Goal: Use online tool/utility: Utilize a website feature to perform a specific function

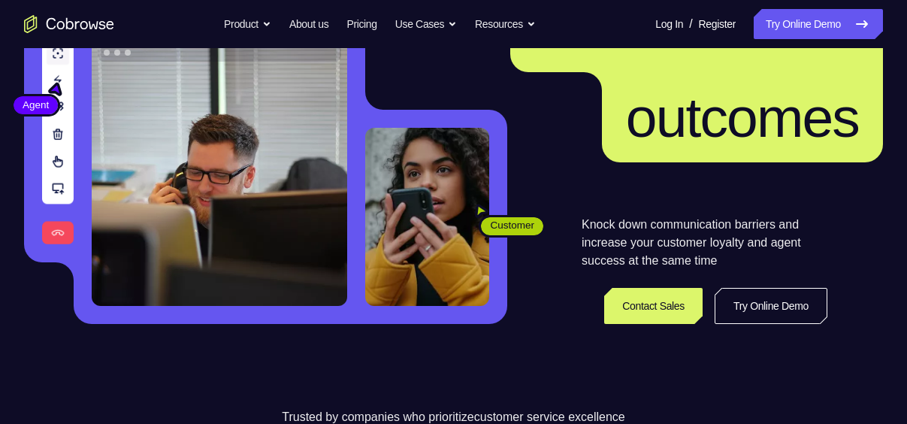
scroll to position [186, 0]
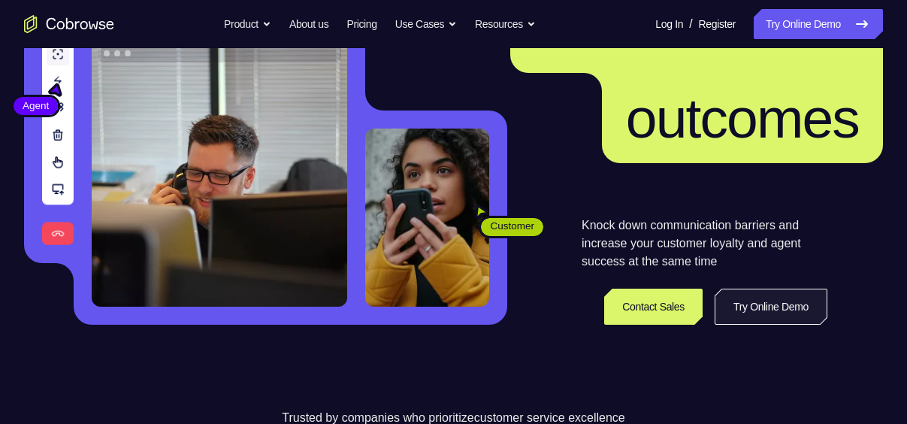
click at [776, 315] on link "Try Online Demo" at bounding box center [771, 307] width 113 height 36
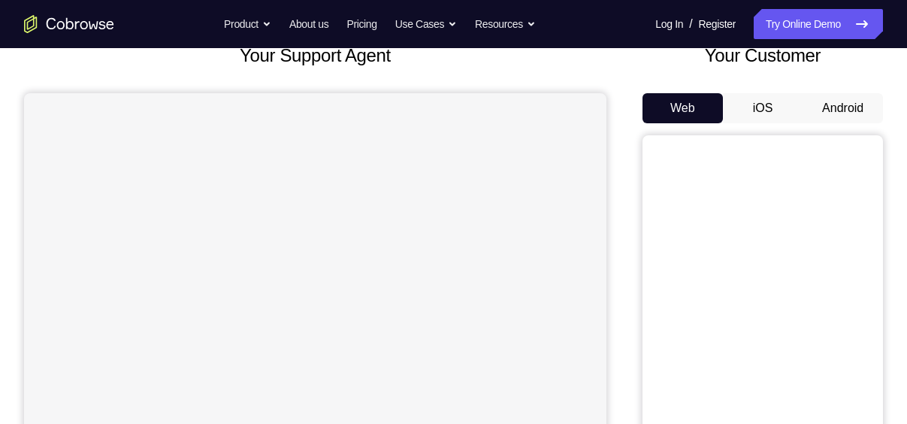
scroll to position [101, 0]
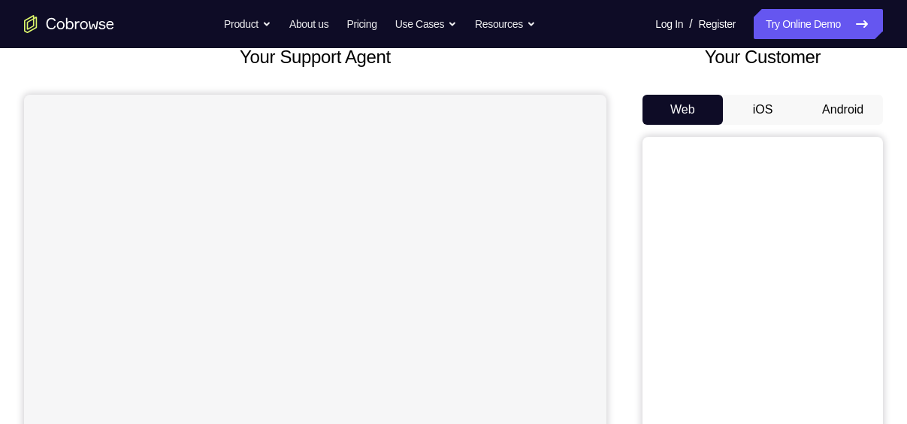
click at [840, 104] on button "Android" at bounding box center [843, 110] width 80 height 30
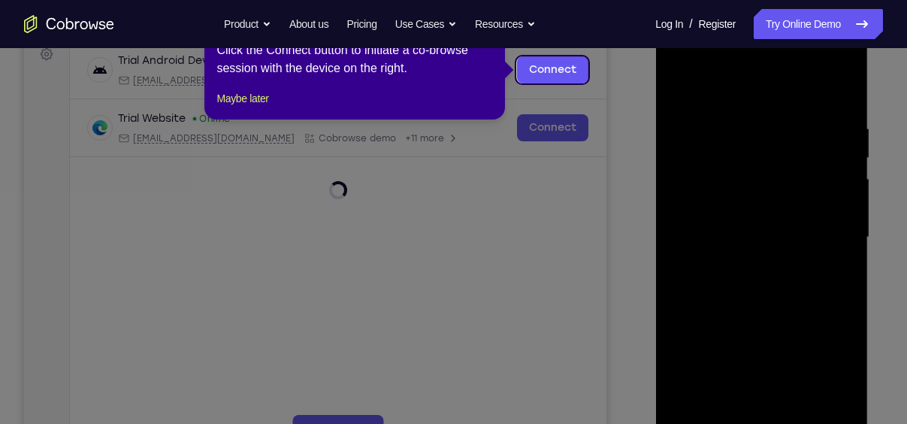
scroll to position [232, 0]
click at [564, 69] on link "Connect" at bounding box center [552, 70] width 71 height 27
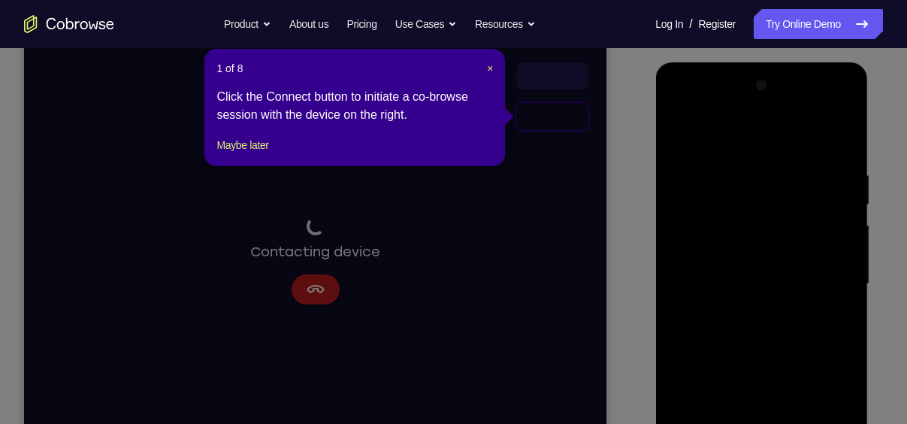
scroll to position [229, 0]
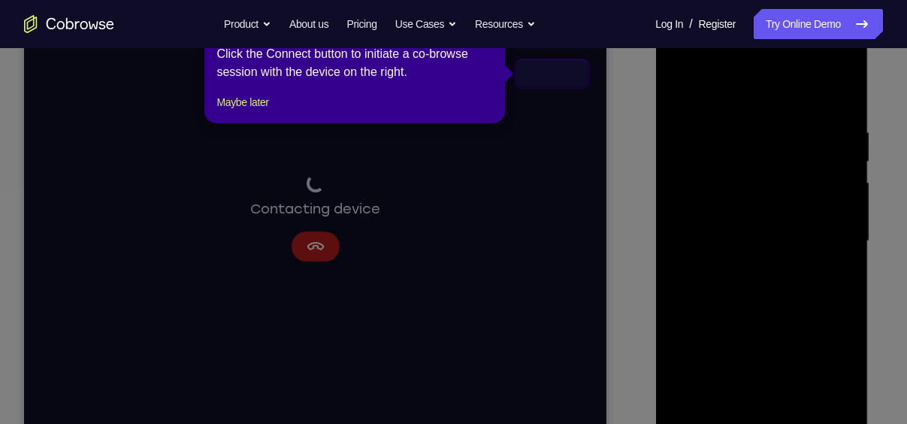
click at [835, 265] on icon at bounding box center [459, 212] width 918 height 424
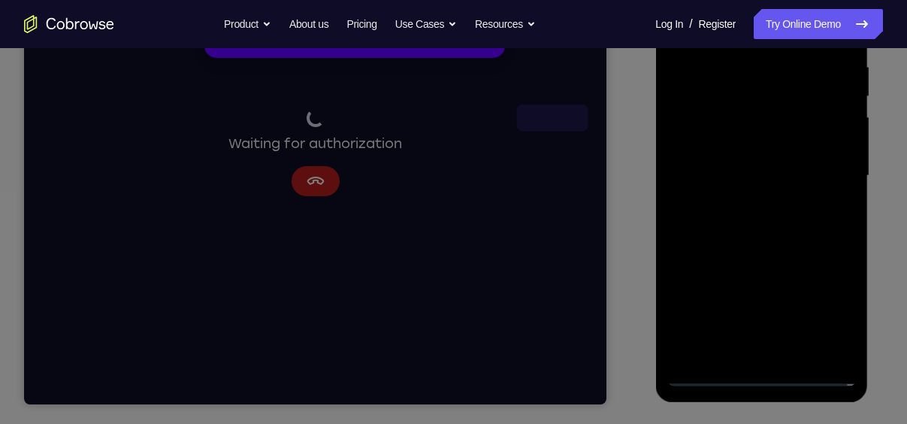
scroll to position [184, 0]
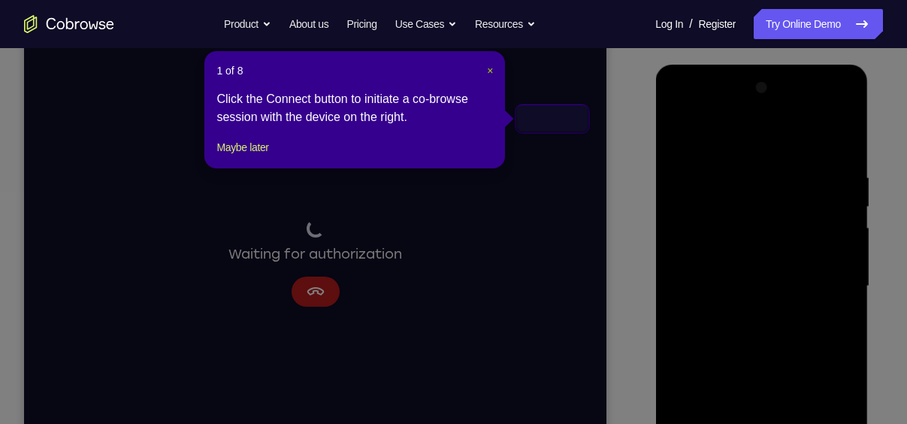
click at [487, 68] on span "×" at bounding box center [490, 71] width 6 height 12
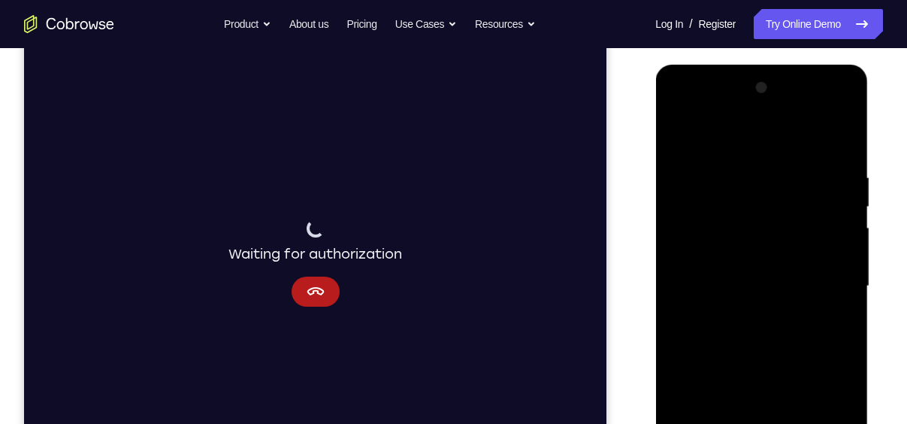
click at [818, 309] on div at bounding box center [761, 286] width 189 height 421
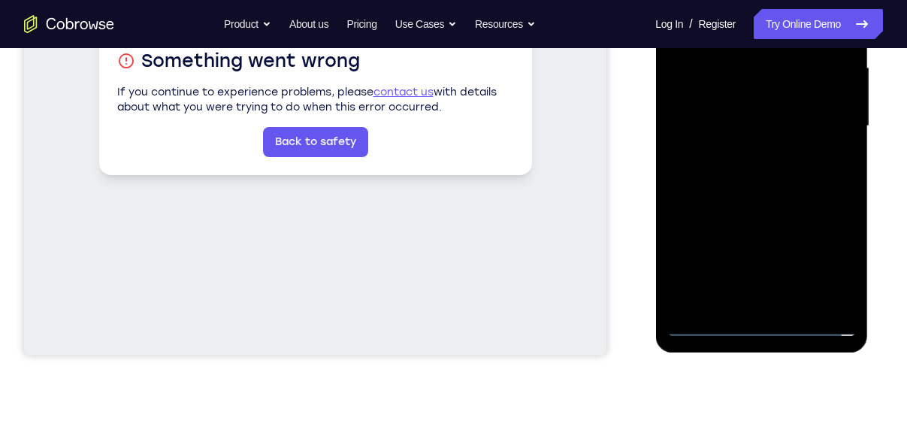
scroll to position [345, 0]
click at [763, 328] on div at bounding box center [761, 125] width 189 height 421
click at [825, 247] on div at bounding box center [761, 125] width 189 height 421
click at [822, 259] on div at bounding box center [761, 125] width 189 height 421
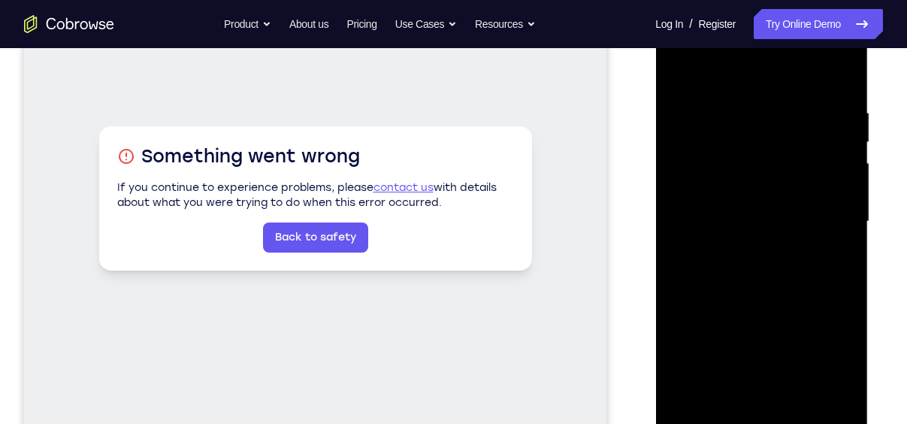
scroll to position [248, 0]
click at [754, 80] on div at bounding box center [761, 222] width 189 height 421
click at [824, 214] on div at bounding box center [761, 222] width 189 height 421
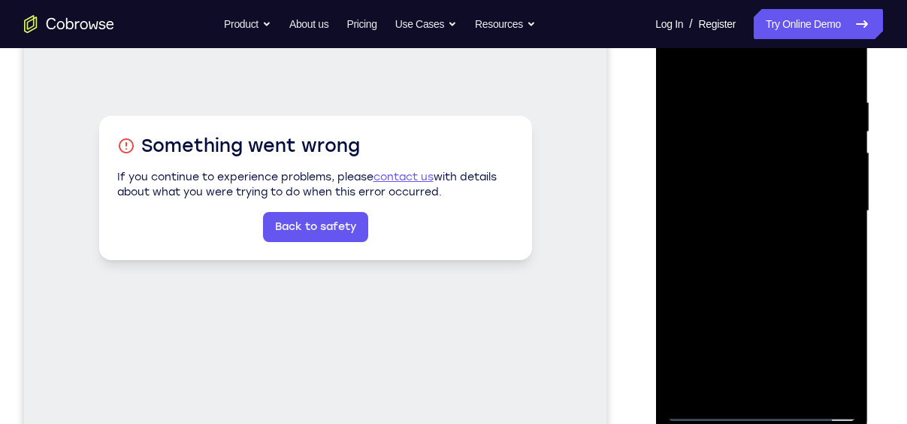
scroll to position [241, 0]
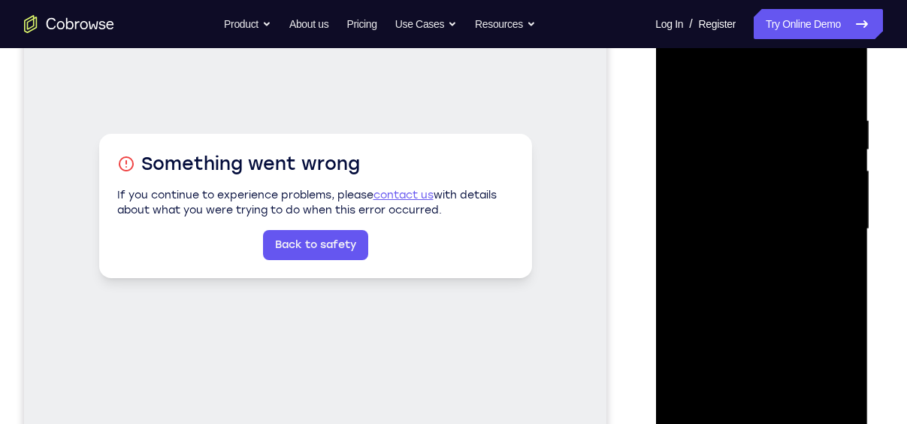
click at [760, 231] on div at bounding box center [761, 229] width 189 height 421
click at [750, 254] on div at bounding box center [761, 229] width 189 height 421
click at [748, 258] on div at bounding box center [761, 229] width 189 height 421
click at [722, 195] on div at bounding box center [761, 229] width 189 height 421
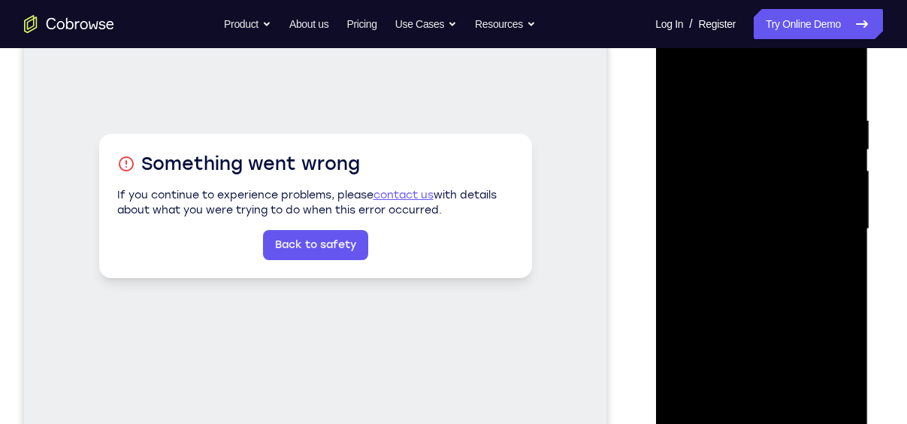
click at [741, 229] on div at bounding box center [761, 229] width 189 height 421
click at [768, 270] on div at bounding box center [761, 229] width 189 height 421
click at [736, 220] on div at bounding box center [761, 229] width 189 height 421
click at [719, 170] on div at bounding box center [761, 229] width 189 height 421
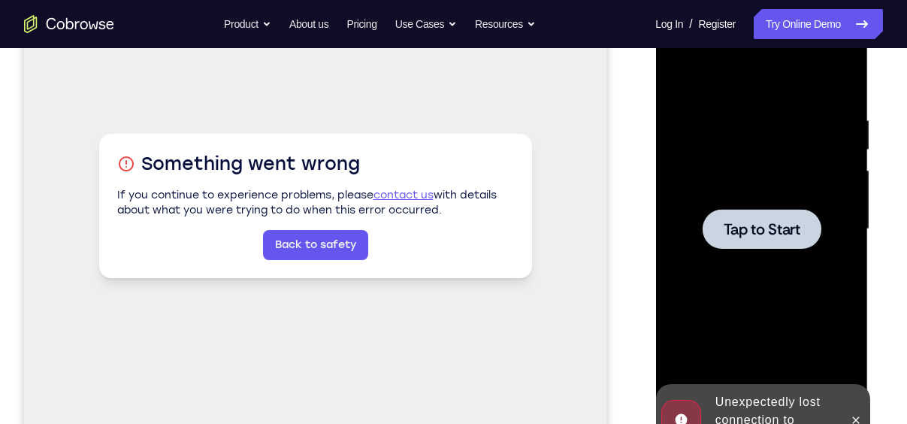
click at [773, 240] on div at bounding box center [761, 229] width 119 height 40
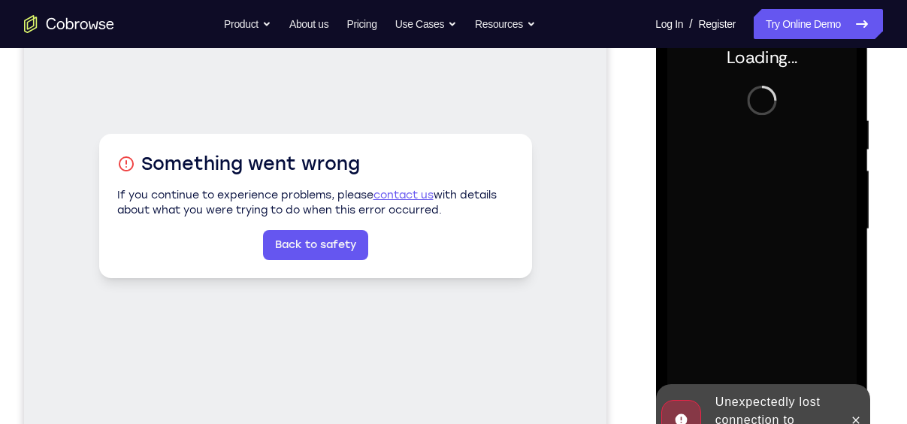
scroll to position [283, 0]
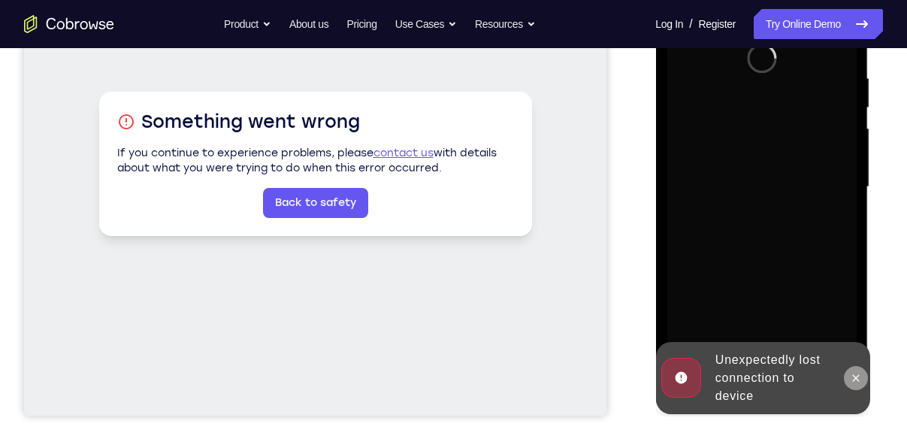
click at [854, 372] on icon at bounding box center [855, 378] width 12 height 12
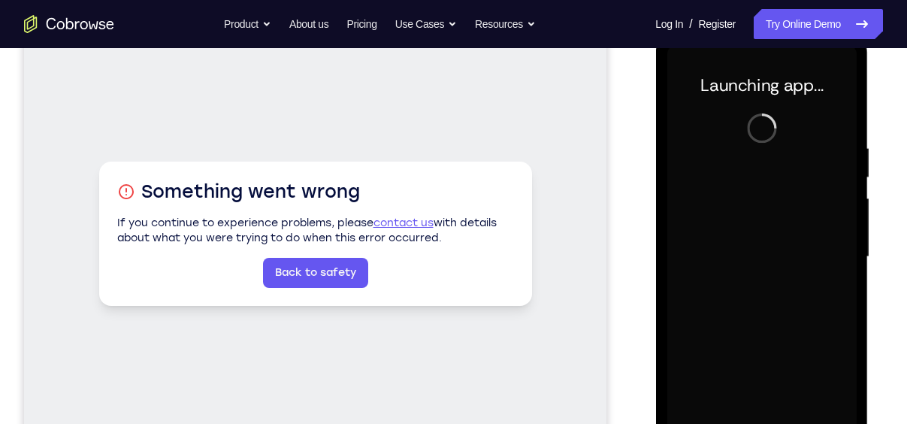
scroll to position [213, 0]
click at [325, 280] on link "Back to safety" at bounding box center [315, 274] width 105 height 30
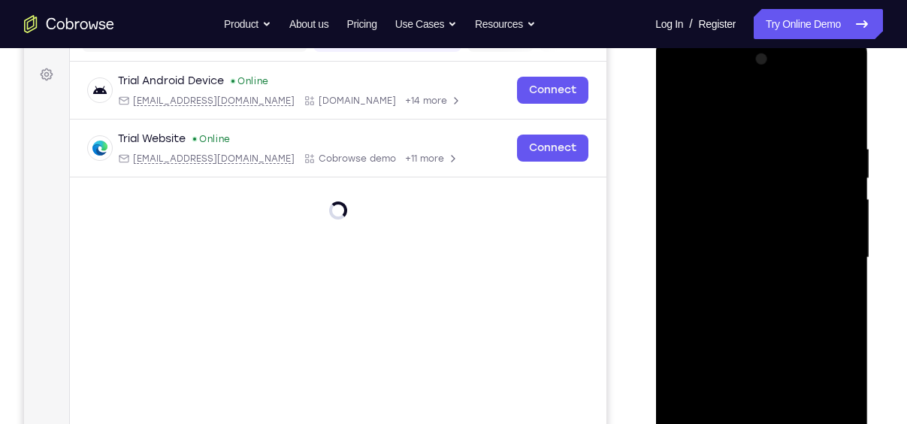
scroll to position [300, 0]
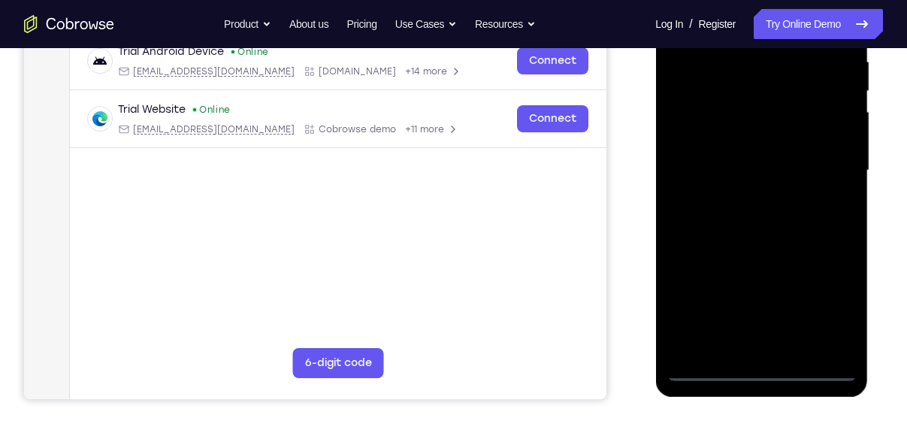
click at [760, 364] on div at bounding box center [761, 170] width 189 height 421
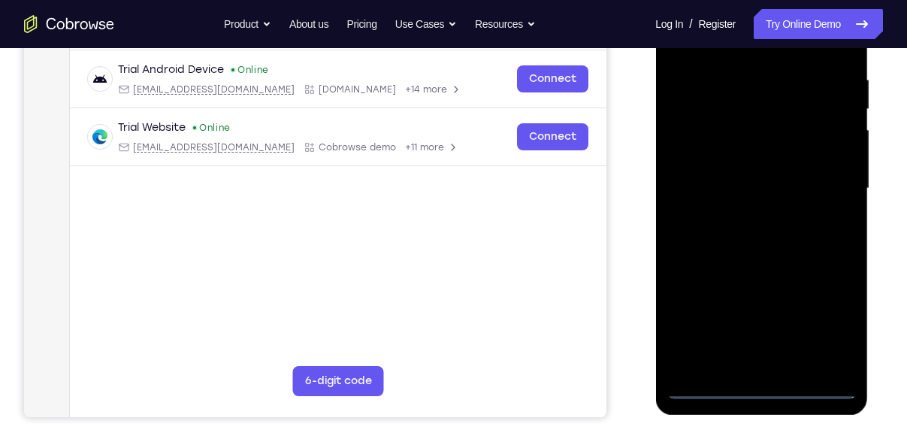
scroll to position [265, 0]
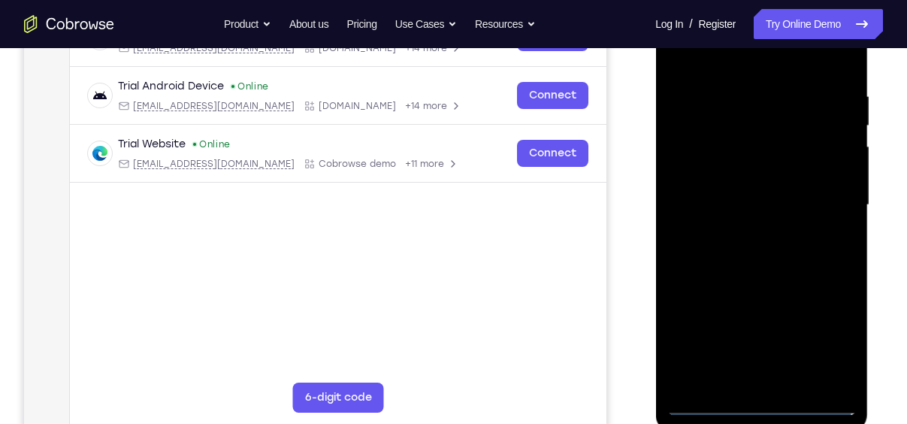
click at [760, 407] on div at bounding box center [761, 205] width 189 height 421
click at [834, 340] on div at bounding box center [761, 205] width 189 height 421
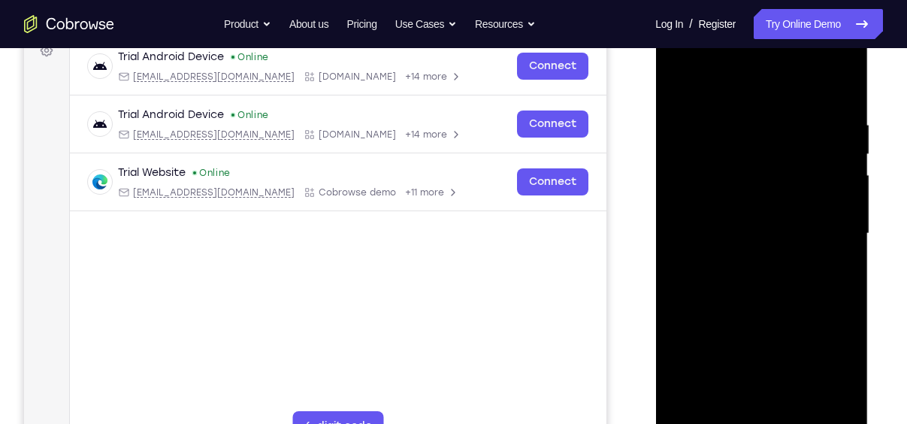
click at [742, 97] on div at bounding box center [761, 233] width 189 height 421
click at [827, 235] on div at bounding box center [761, 233] width 189 height 421
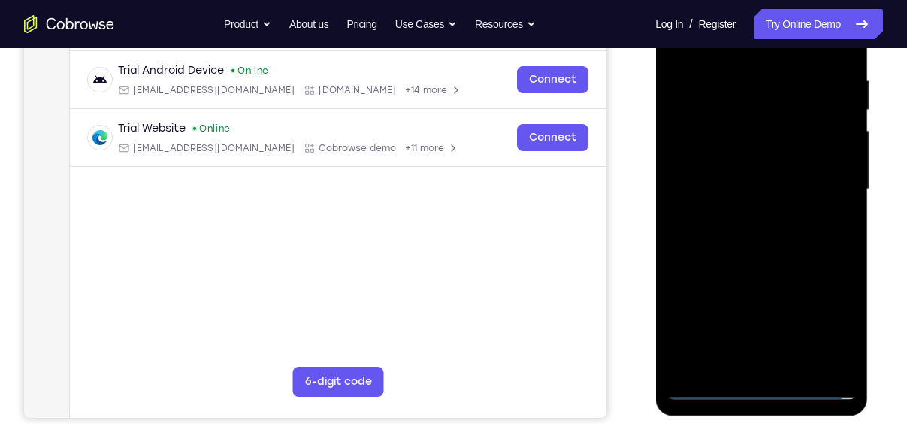
scroll to position [282, 0]
click at [745, 217] on div at bounding box center [761, 188] width 189 height 421
click at [752, 181] on div at bounding box center [761, 188] width 189 height 421
click at [755, 157] on div at bounding box center [761, 188] width 189 height 421
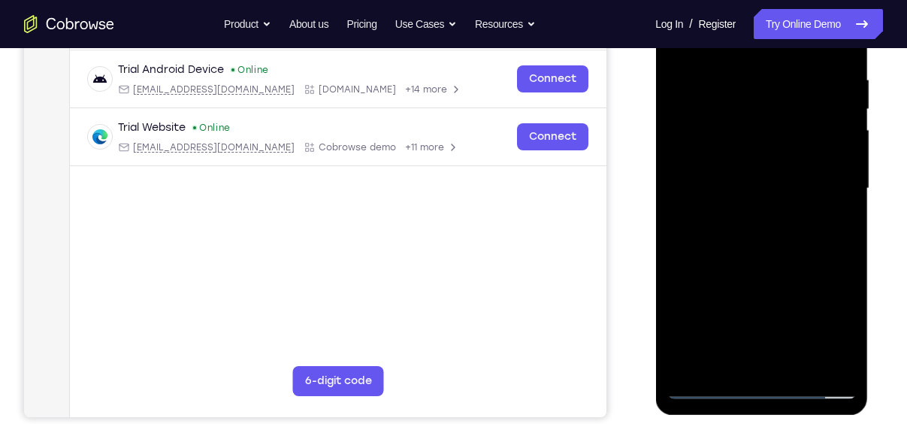
click at [745, 187] on div at bounding box center [761, 188] width 189 height 421
click at [766, 234] on div at bounding box center [761, 188] width 189 height 421
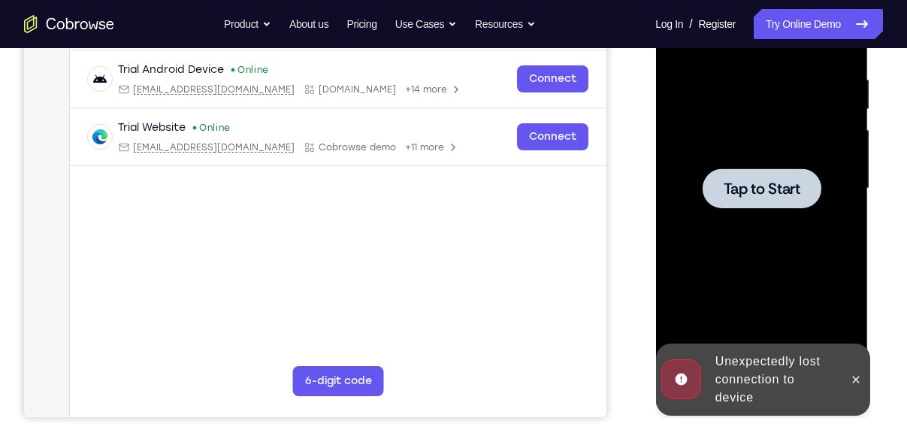
click at [767, 181] on span "Tap to Start" at bounding box center [761, 188] width 77 height 15
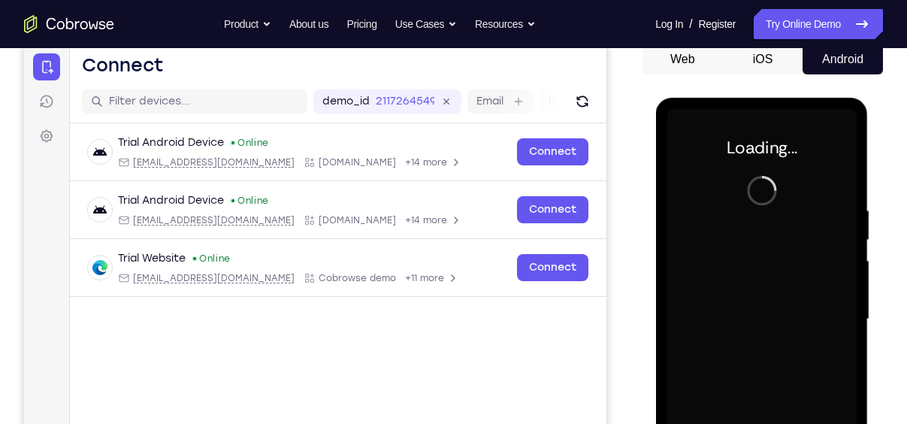
scroll to position [142, 0]
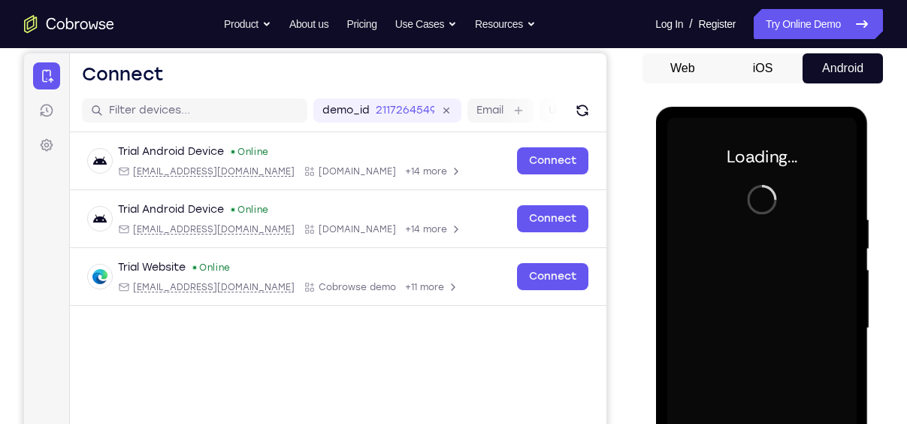
click at [755, 227] on div at bounding box center [761, 328] width 189 height 421
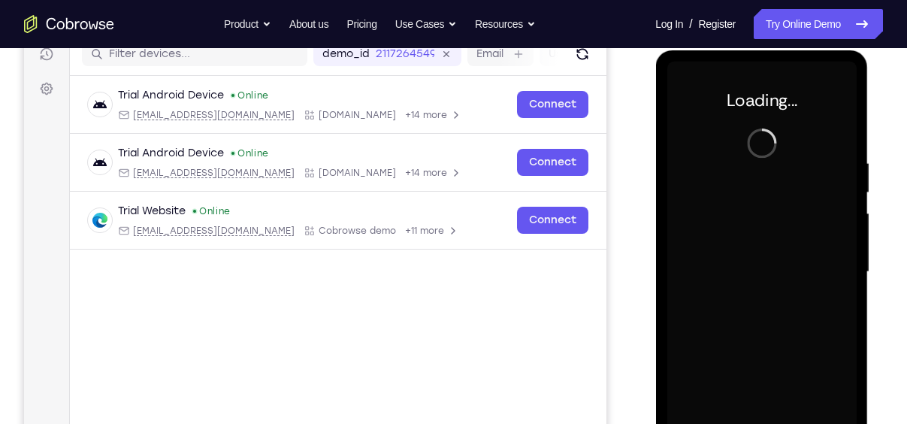
scroll to position [198, 0]
click at [754, 141] on div at bounding box center [761, 272] width 189 height 421
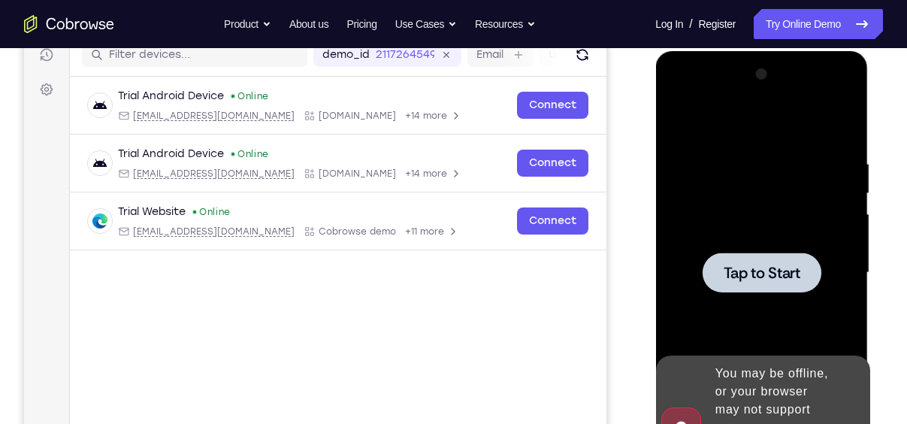
click at [782, 284] on div at bounding box center [761, 272] width 119 height 40
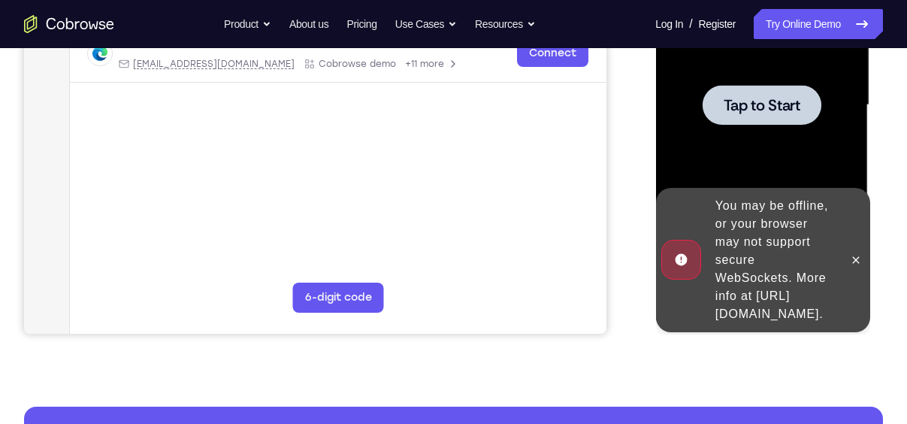
scroll to position [366, 0]
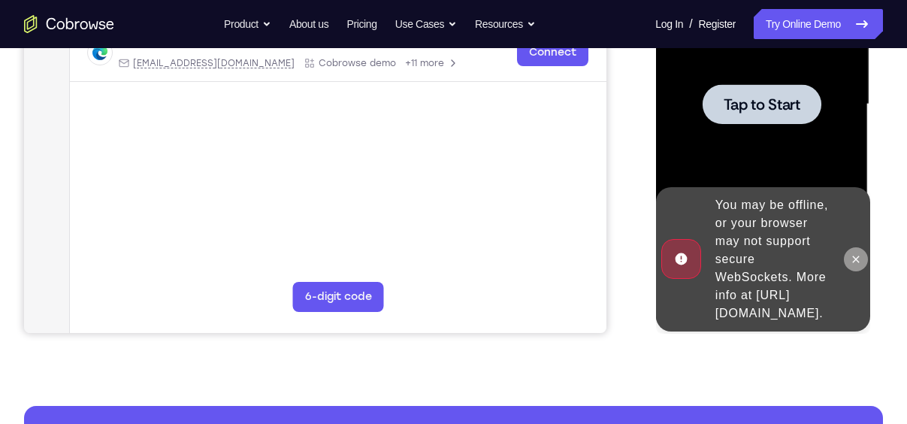
click at [853, 255] on icon at bounding box center [855, 259] width 12 height 12
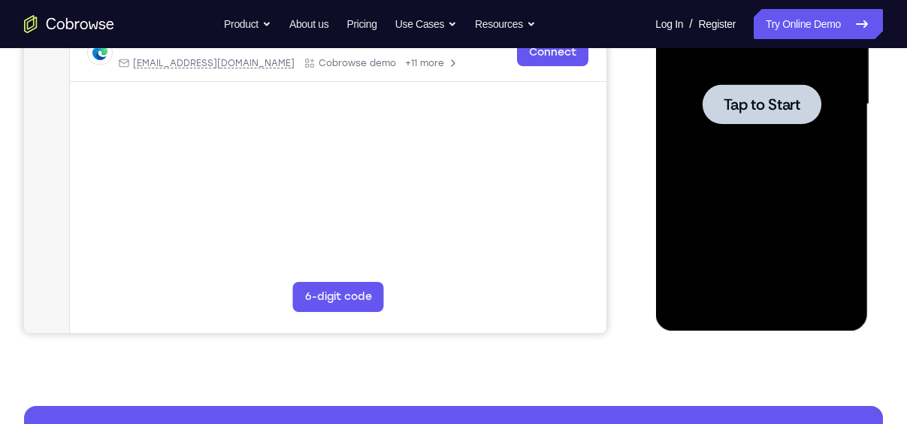
click at [768, 90] on div at bounding box center [761, 104] width 119 height 40
click at [762, 108] on span "Tap to Start" at bounding box center [761, 104] width 77 height 15
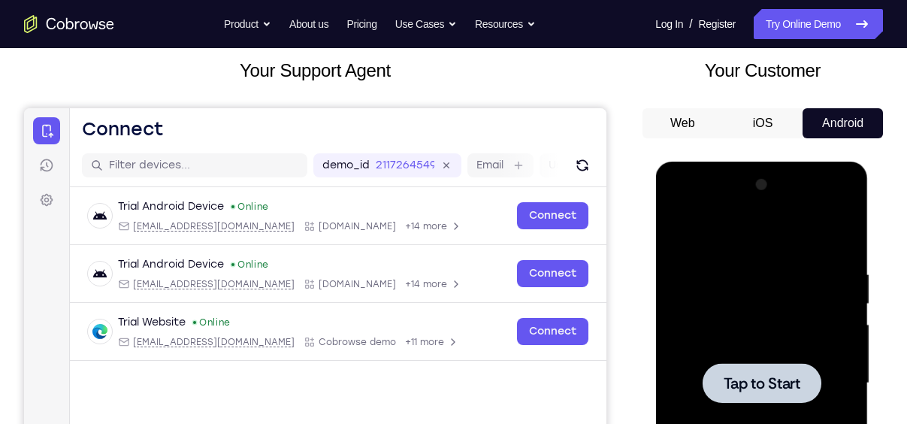
scroll to position [55, 0]
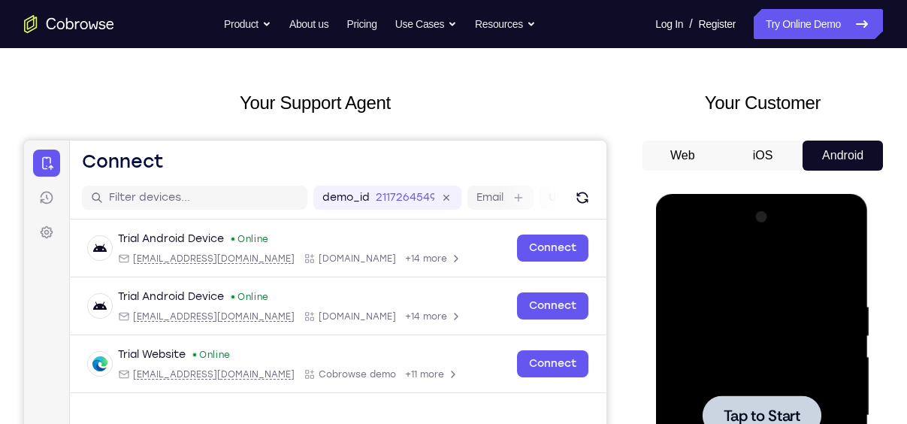
click at [757, 155] on button "iOS" at bounding box center [763, 156] width 80 height 30
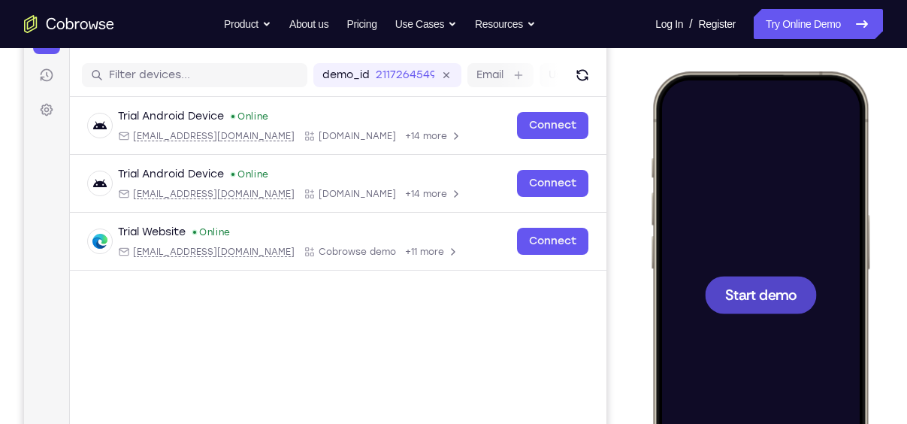
scroll to position [0, 0]
click at [766, 289] on span "Start demo" at bounding box center [760, 294] width 71 height 14
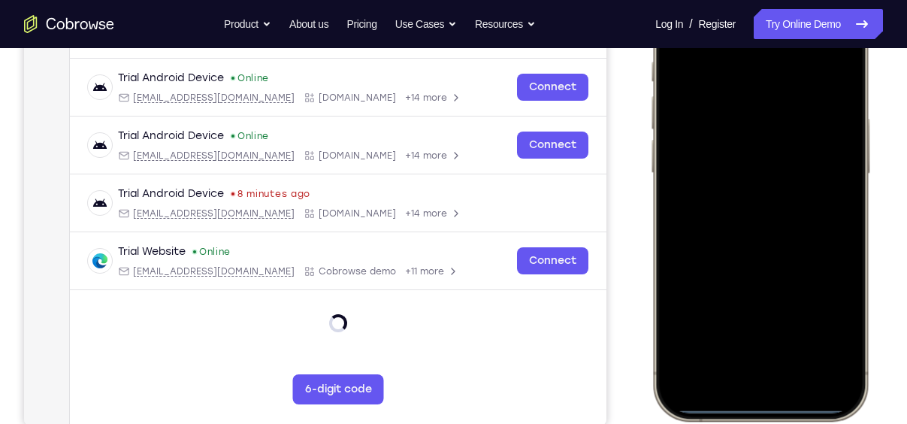
scroll to position [340, 0]
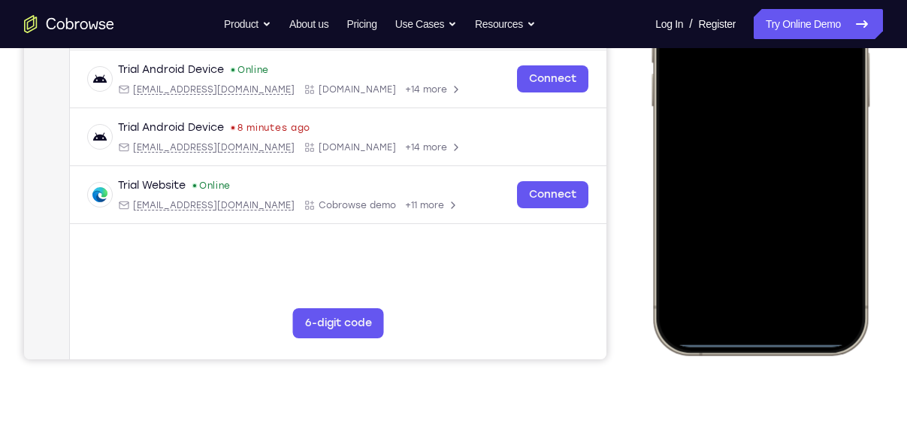
drag, startPoint x: 767, startPoint y: 342, endPoint x: 772, endPoint y: 308, distance: 34.1
click at [772, 308] on div at bounding box center [760, 131] width 198 height 429
drag, startPoint x: 758, startPoint y: 342, endPoint x: 761, endPoint y: 316, distance: 25.7
click at [761, 316] on div at bounding box center [760, 131] width 198 height 429
drag, startPoint x: 761, startPoint y: 339, endPoint x: 791, endPoint y: -4, distance: 344.0
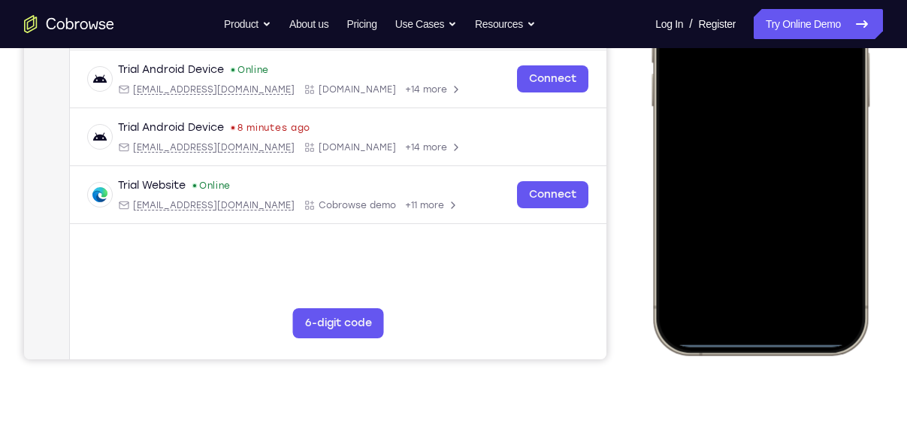
click at [791, 0] on div at bounding box center [760, 131] width 198 height 429
drag, startPoint x: 773, startPoint y: 341, endPoint x: 771, endPoint y: 298, distance: 42.9
click at [771, 298] on div at bounding box center [760, 131] width 198 height 429
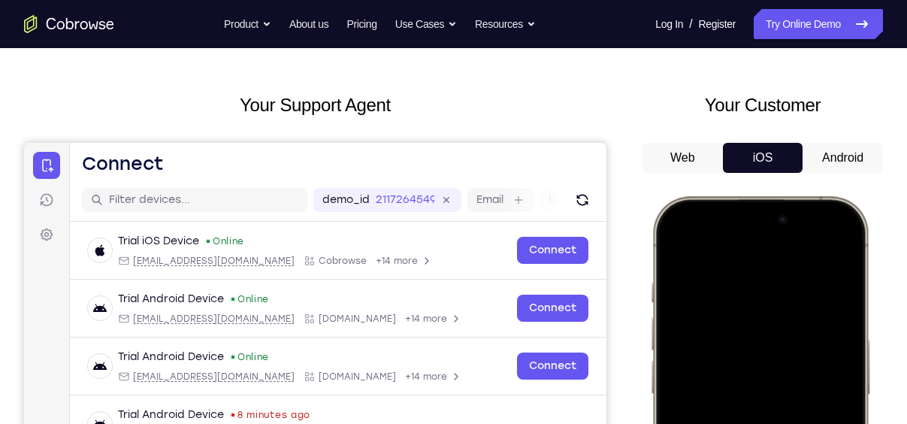
scroll to position [0, 0]
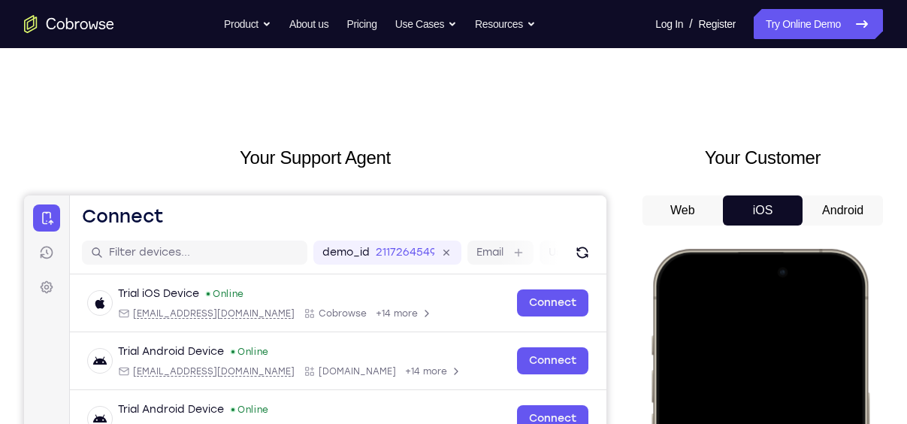
click at [860, 201] on button "Android" at bounding box center [843, 210] width 80 height 30
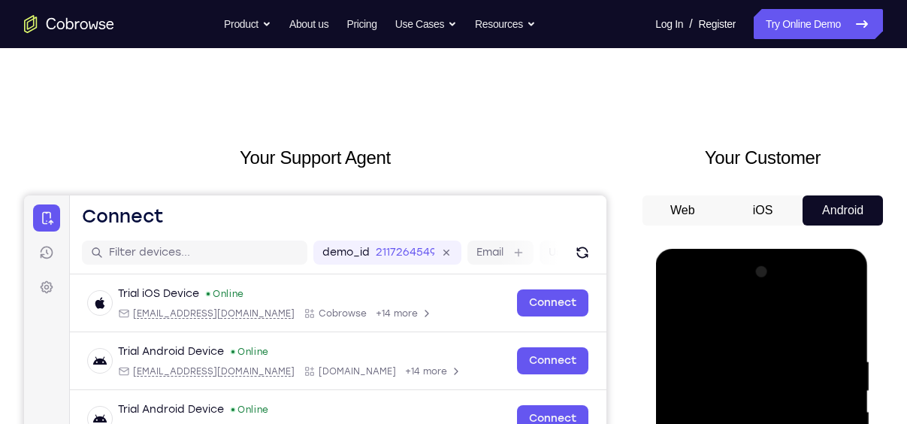
scroll to position [280, 0]
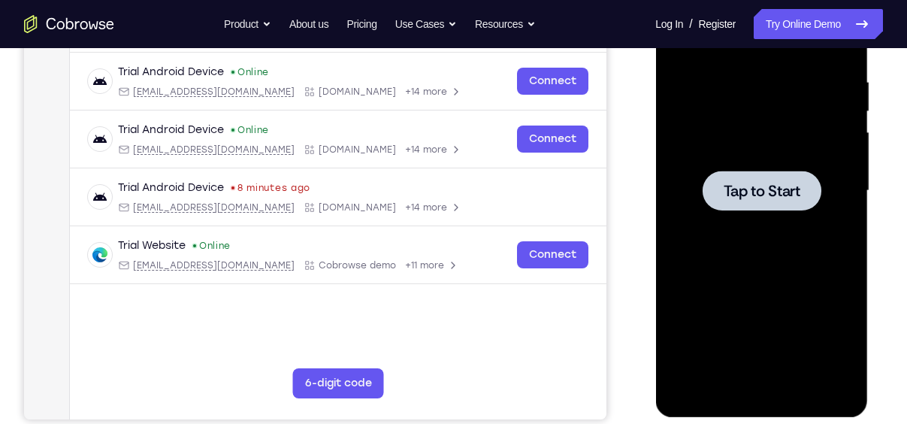
click at [793, 207] on div at bounding box center [761, 191] width 119 height 40
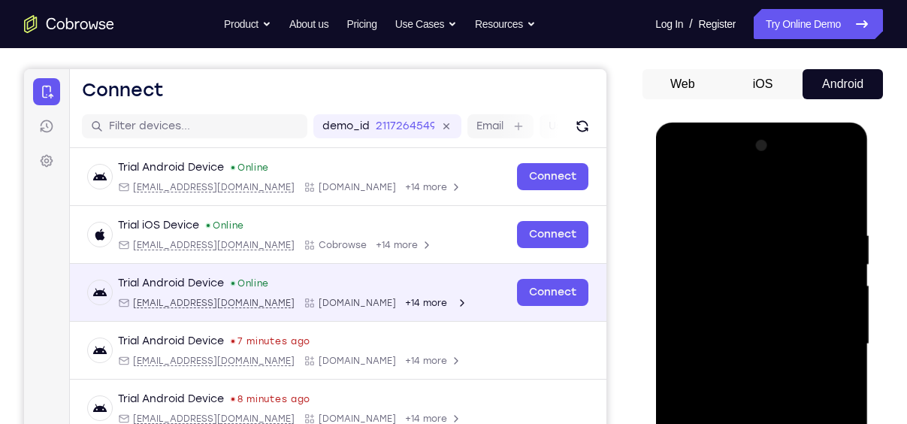
scroll to position [123, 0]
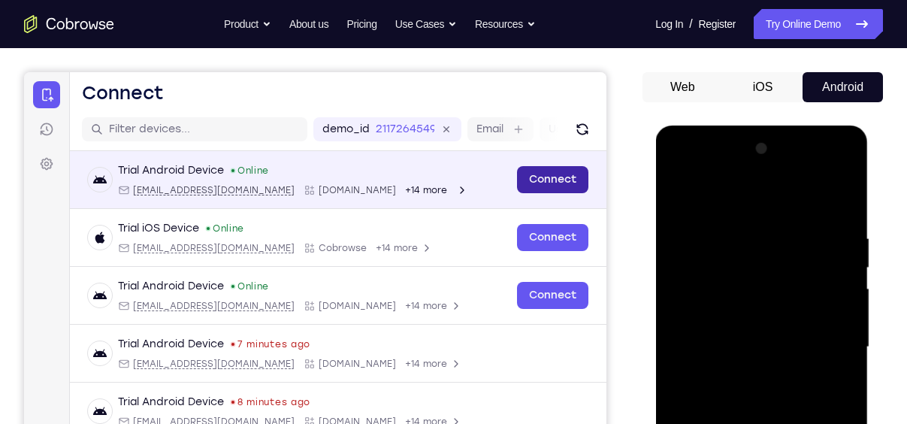
click at [570, 174] on link "Connect" at bounding box center [552, 179] width 71 height 27
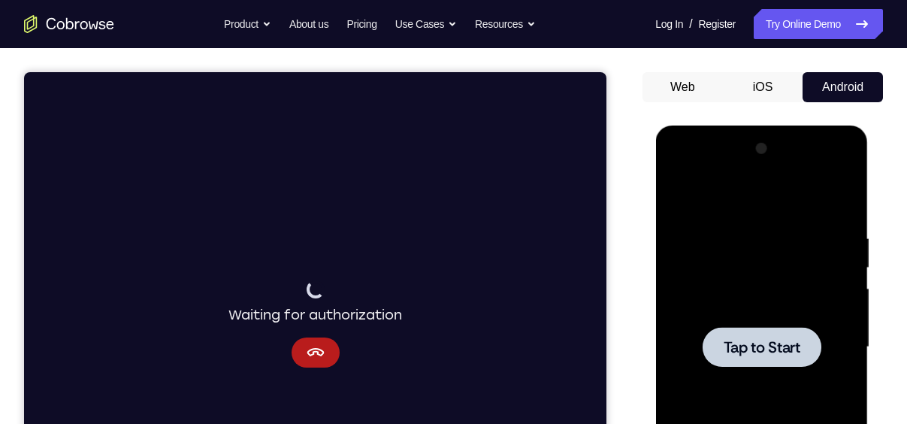
click at [790, 334] on div at bounding box center [761, 347] width 119 height 40
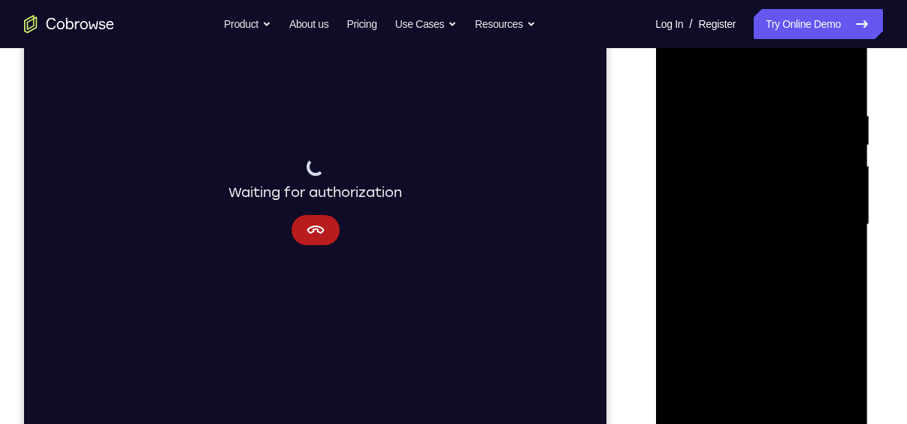
scroll to position [251, 0]
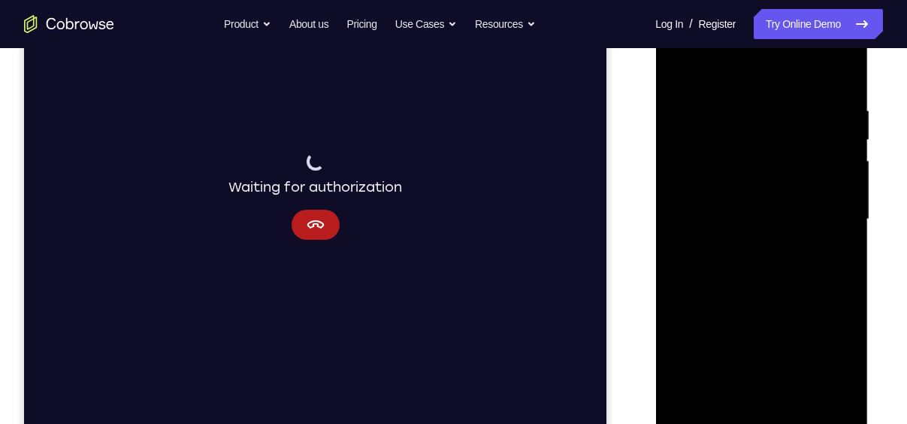
click at [759, 411] on div at bounding box center [761, 219] width 189 height 421
click at [760, 416] on div at bounding box center [761, 219] width 189 height 421
click at [839, 359] on div at bounding box center [761, 219] width 189 height 421
click at [733, 71] on div at bounding box center [761, 219] width 189 height 421
click at [701, 173] on div at bounding box center [761, 219] width 189 height 421
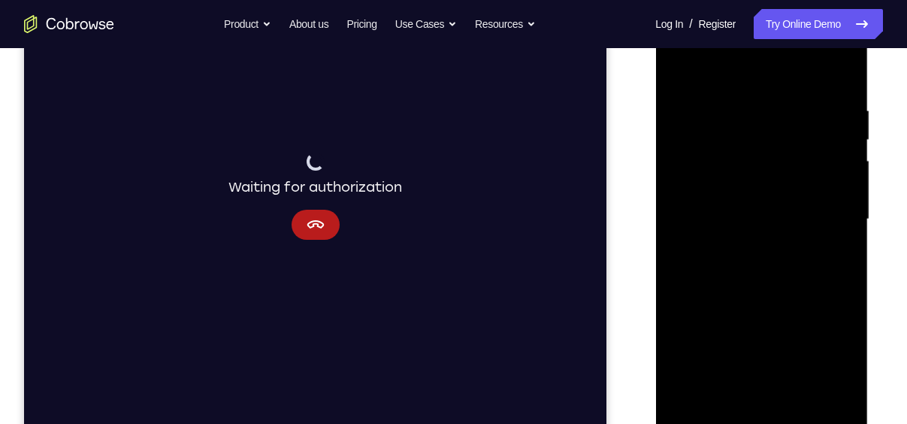
click at [760, 216] on div at bounding box center [761, 219] width 189 height 421
click at [735, 197] on div at bounding box center [761, 219] width 189 height 421
click at [749, 228] on div at bounding box center [761, 219] width 189 height 421
click at [767, 252] on div at bounding box center [761, 219] width 189 height 421
click at [830, 196] on div at bounding box center [761, 219] width 189 height 421
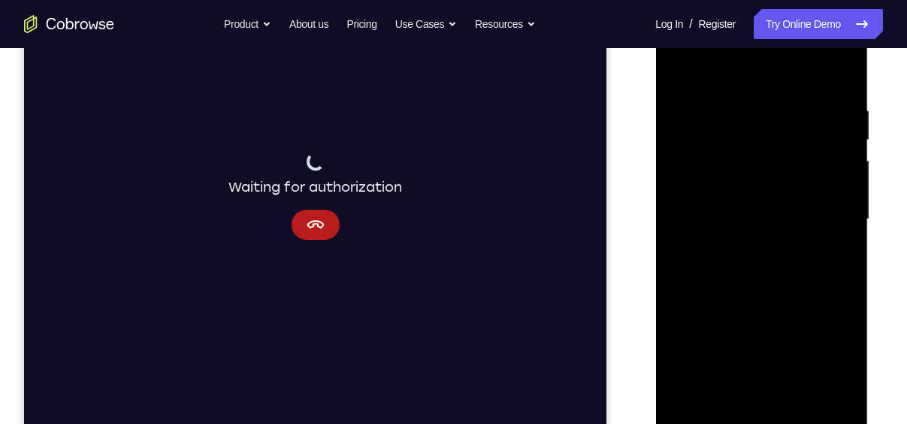
click at [731, 197] on div at bounding box center [761, 219] width 189 height 421
click at [695, 201] on div at bounding box center [761, 219] width 189 height 421
click at [733, 227] on div at bounding box center [761, 219] width 189 height 421
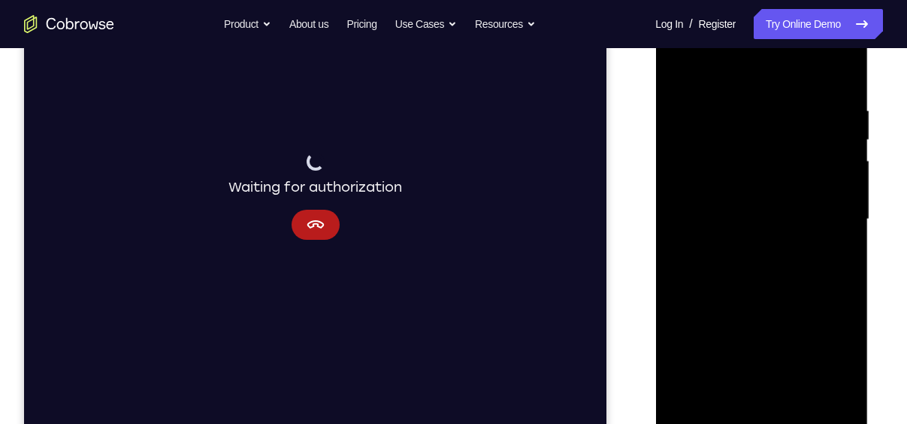
click at [746, 263] on div at bounding box center [761, 219] width 189 height 421
click at [769, 257] on div at bounding box center [761, 219] width 189 height 421
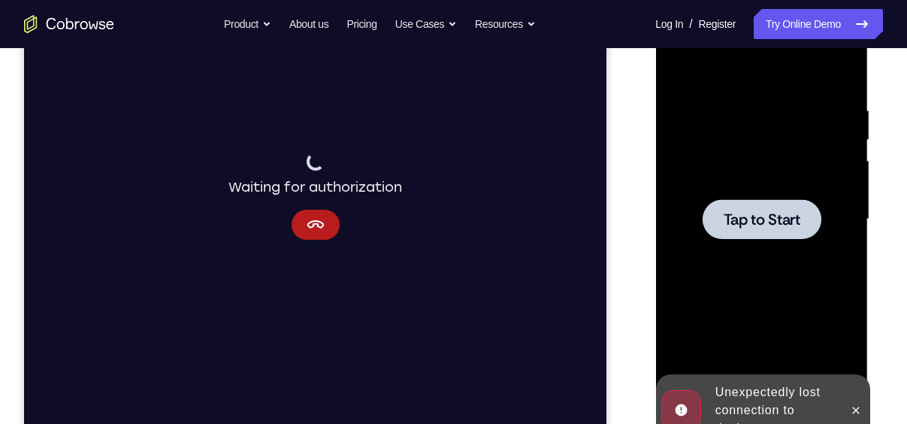
click at [745, 225] on span "Tap to Start" at bounding box center [761, 219] width 77 height 15
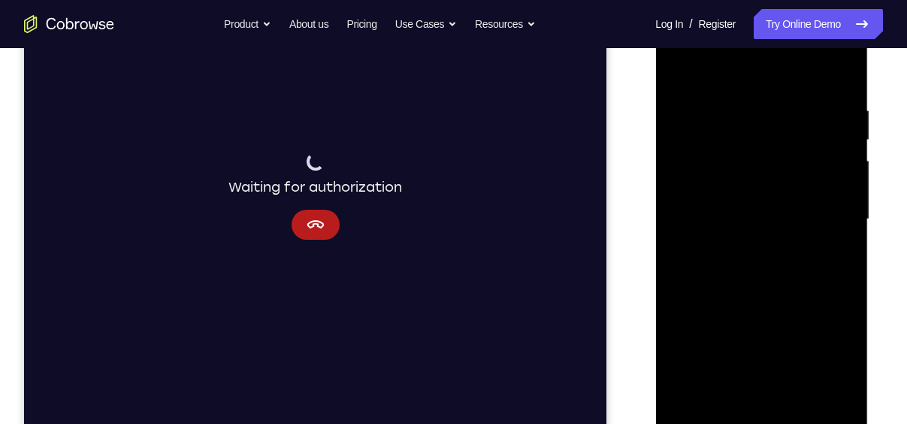
click at [763, 419] on div at bounding box center [761, 219] width 189 height 421
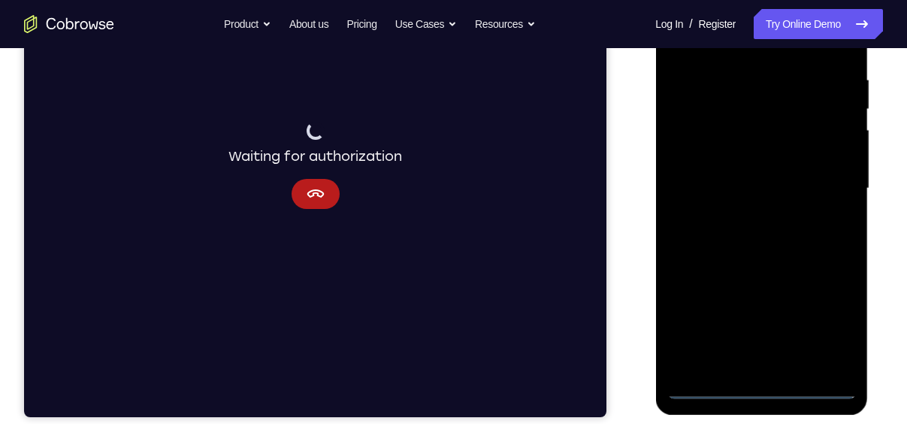
drag, startPoint x: 831, startPoint y: 319, endPoint x: 821, endPoint y: 344, distance: 27.6
click at [821, 344] on div at bounding box center [761, 188] width 189 height 421
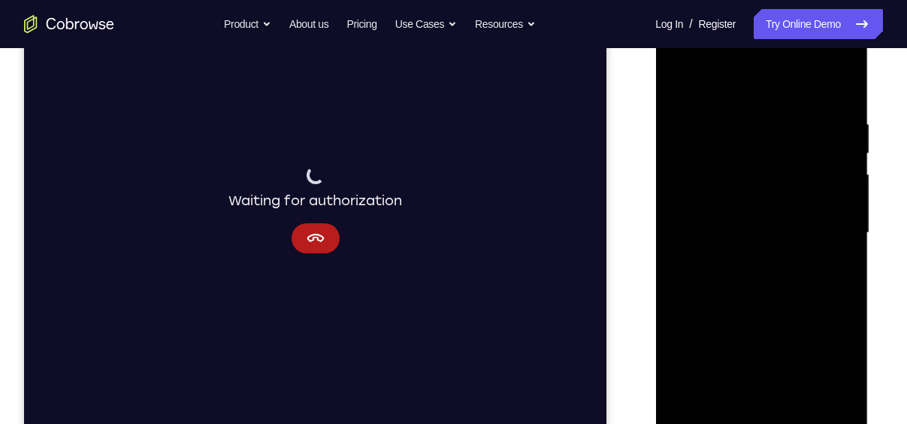
scroll to position [237, 0]
click at [777, 94] on div at bounding box center [761, 233] width 189 height 421
click at [700, 187] on div at bounding box center [761, 233] width 189 height 421
click at [731, 237] on div at bounding box center [761, 233] width 189 height 421
click at [743, 213] on div at bounding box center [761, 233] width 189 height 421
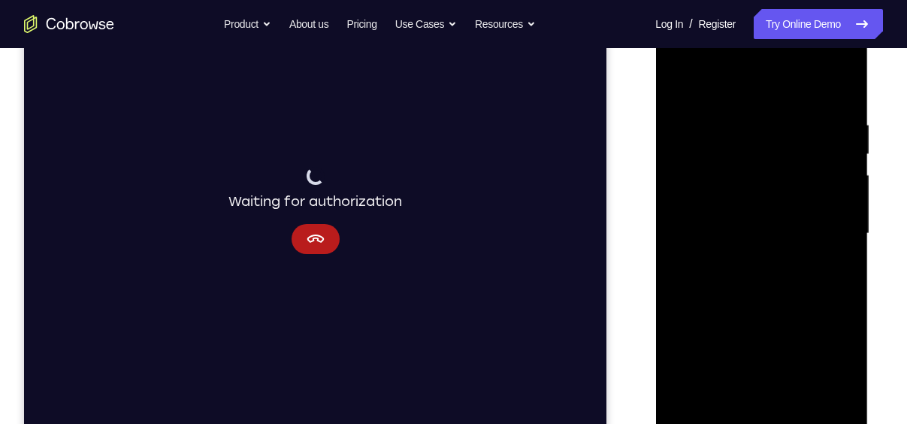
click at [758, 254] on div at bounding box center [761, 233] width 189 height 421
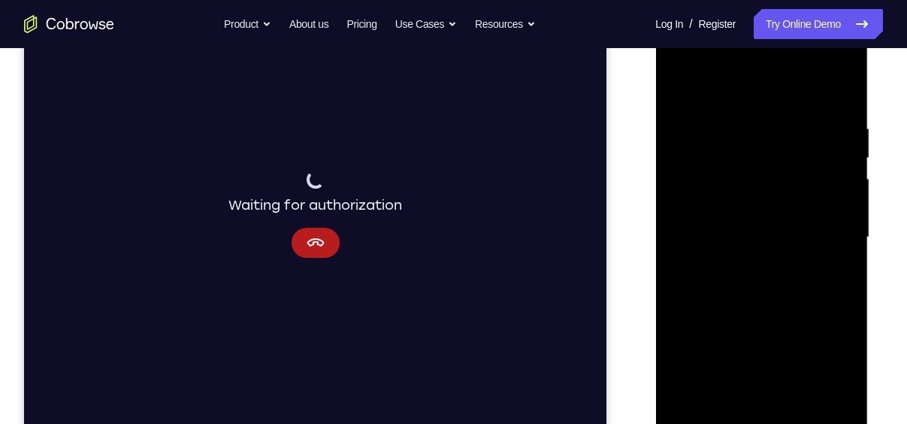
scroll to position [231, 0]
click at [768, 319] on div at bounding box center [761, 239] width 189 height 421
click at [818, 207] on div at bounding box center [761, 239] width 189 height 421
click at [717, 240] on div at bounding box center [761, 239] width 189 height 421
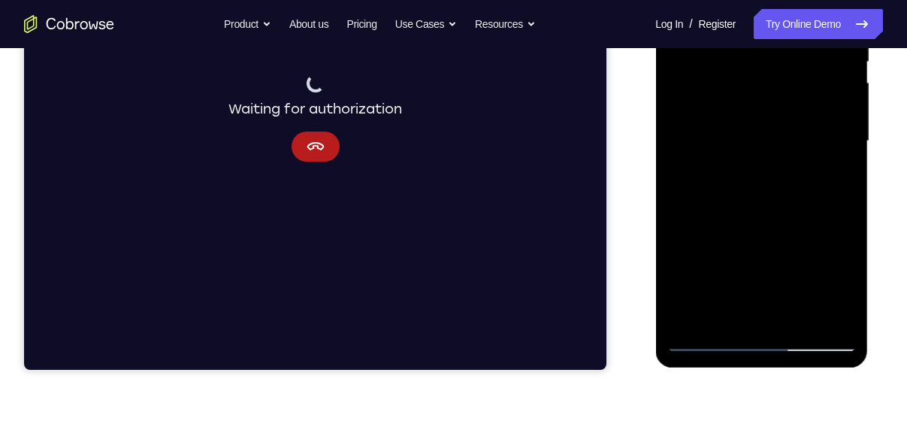
scroll to position [330, 0]
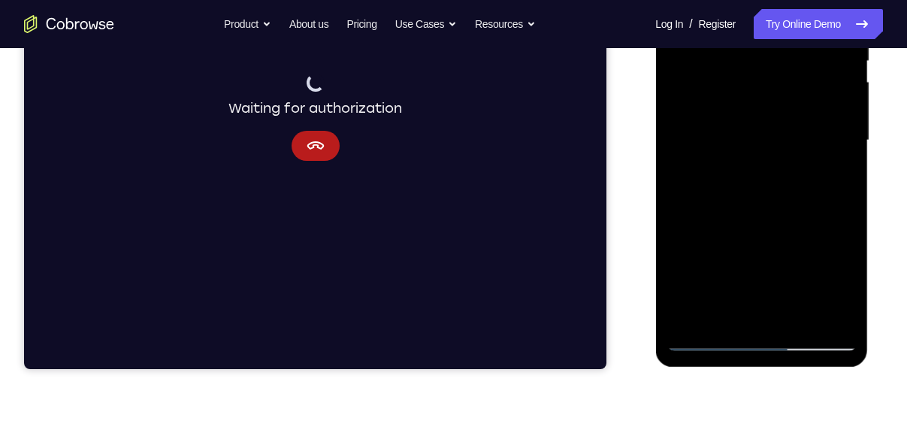
click at [833, 313] on div at bounding box center [761, 140] width 189 height 421
click at [831, 315] on div at bounding box center [761, 140] width 189 height 421
click at [710, 334] on div at bounding box center [761, 140] width 189 height 421
click at [703, 339] on div at bounding box center [761, 140] width 189 height 421
click at [769, 208] on div at bounding box center [761, 140] width 189 height 421
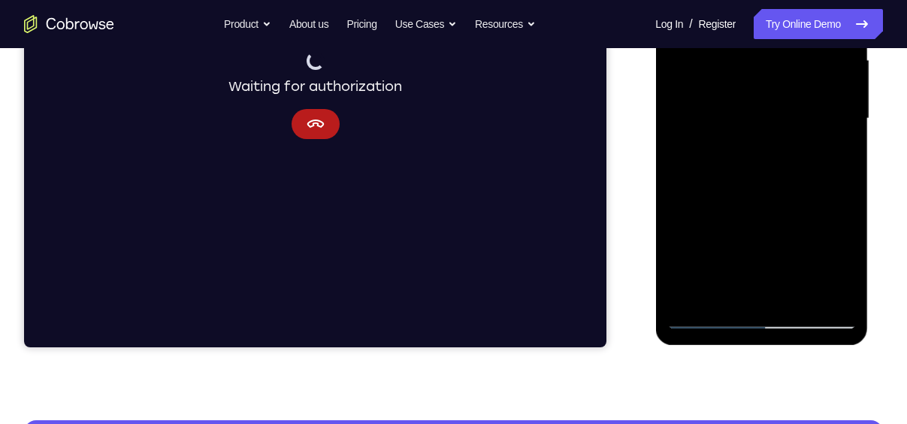
scroll to position [352, 0]
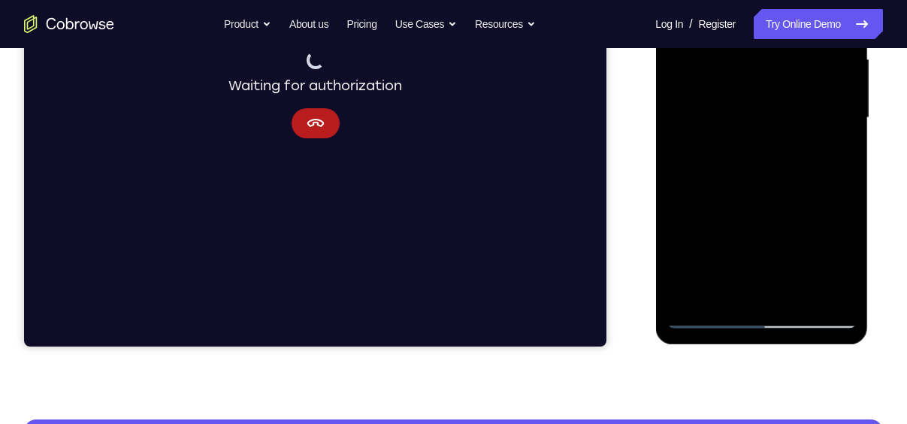
click at [839, 291] on div at bounding box center [761, 118] width 189 height 421
click at [778, 294] on div at bounding box center [761, 118] width 189 height 421
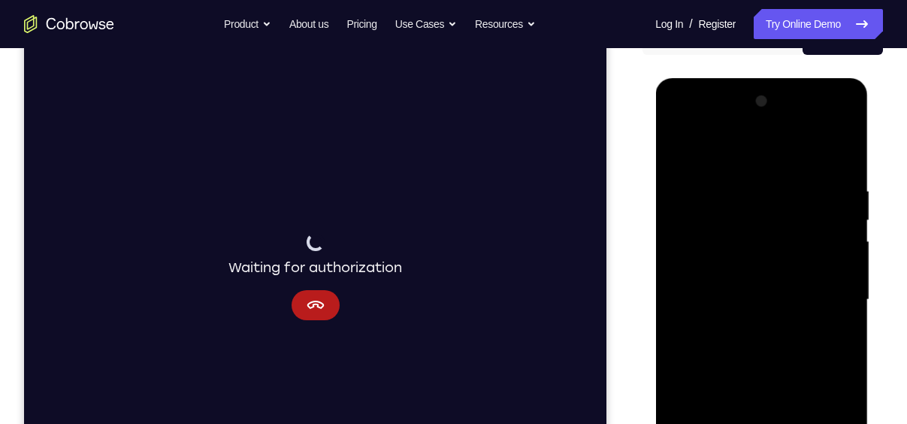
scroll to position [176, 0]
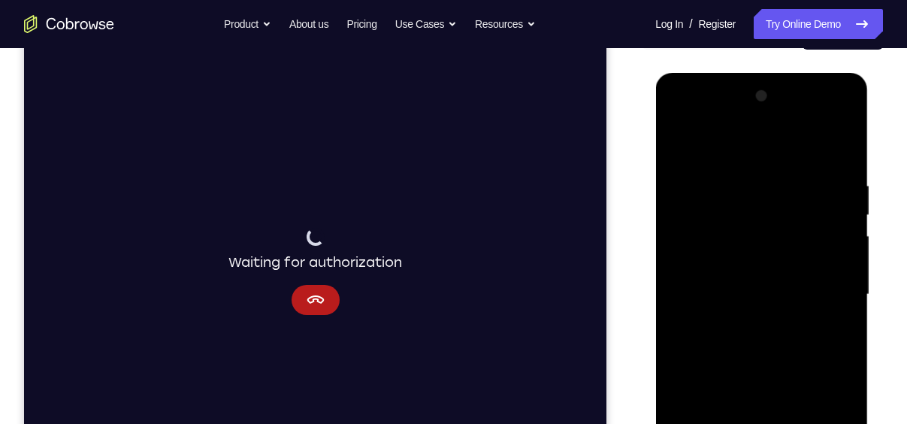
click at [745, 160] on div at bounding box center [761, 294] width 189 height 421
click at [777, 292] on div at bounding box center [761, 294] width 189 height 421
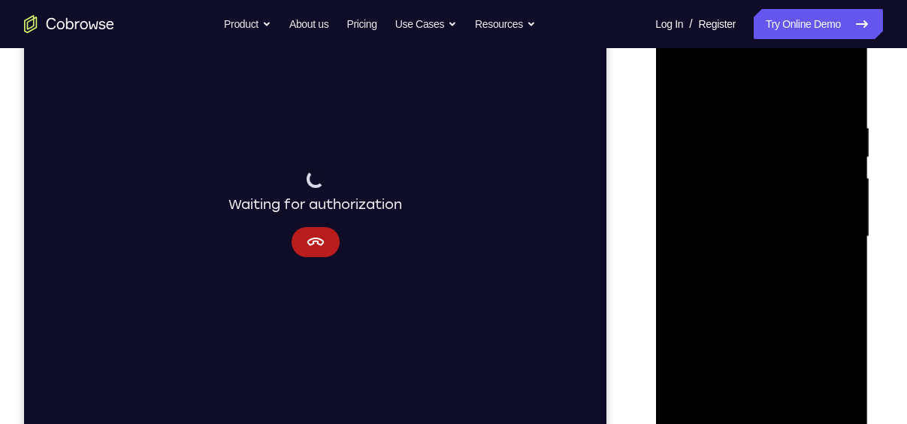
scroll to position [233, 0]
click at [677, 83] on div at bounding box center [761, 237] width 189 height 421
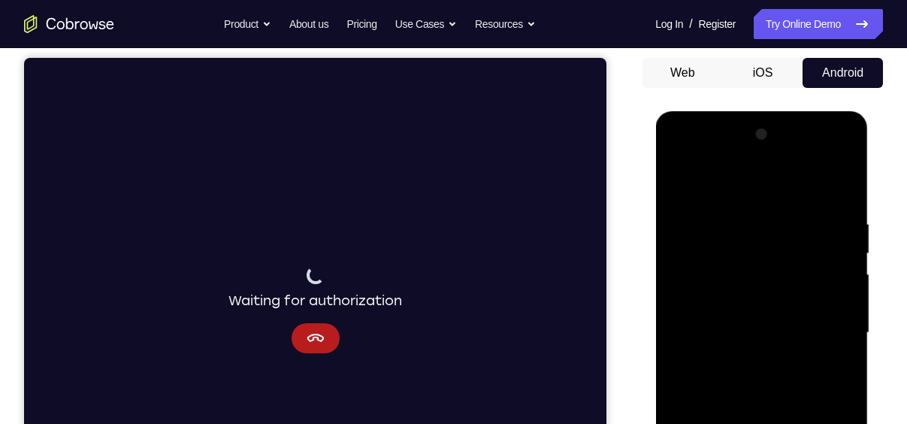
scroll to position [137, 0]
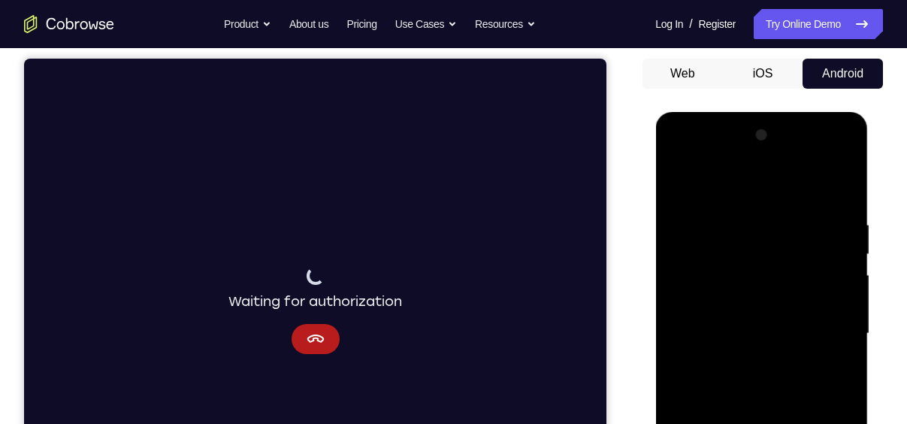
click at [826, 158] on div at bounding box center [761, 333] width 189 height 421
click at [688, 158] on div at bounding box center [761, 333] width 189 height 421
click at [823, 329] on div at bounding box center [761, 333] width 189 height 421
click at [744, 361] on div at bounding box center [761, 333] width 189 height 421
click at [773, 325] on div at bounding box center [761, 333] width 189 height 421
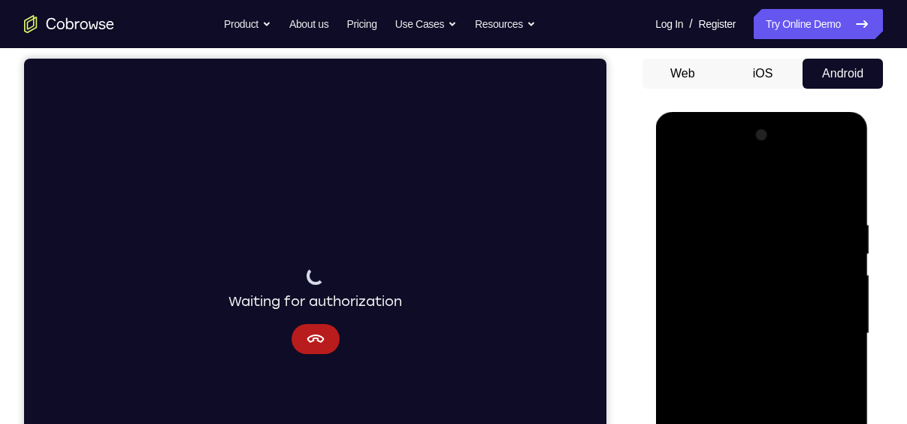
click at [748, 317] on div at bounding box center [761, 333] width 189 height 421
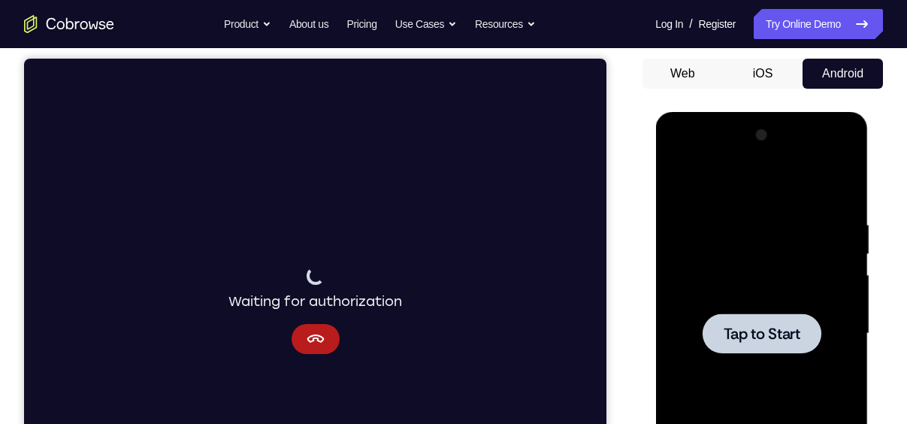
click at [745, 326] on span "Tap to Start" at bounding box center [761, 333] width 77 height 15
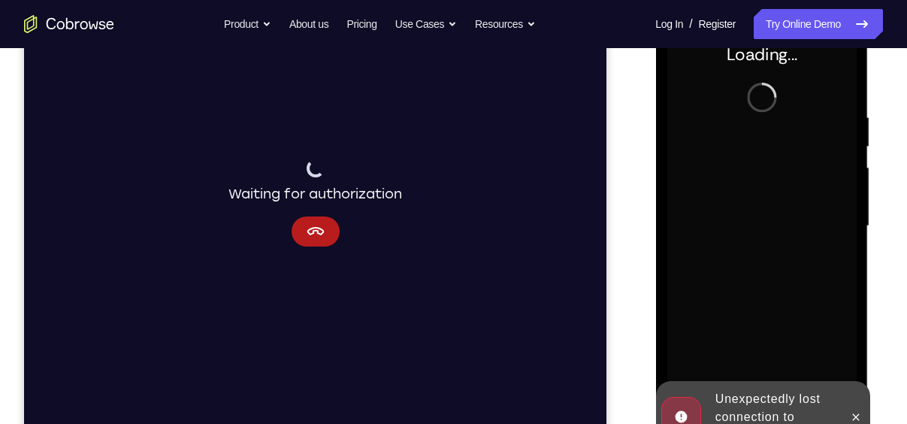
scroll to position [245, 0]
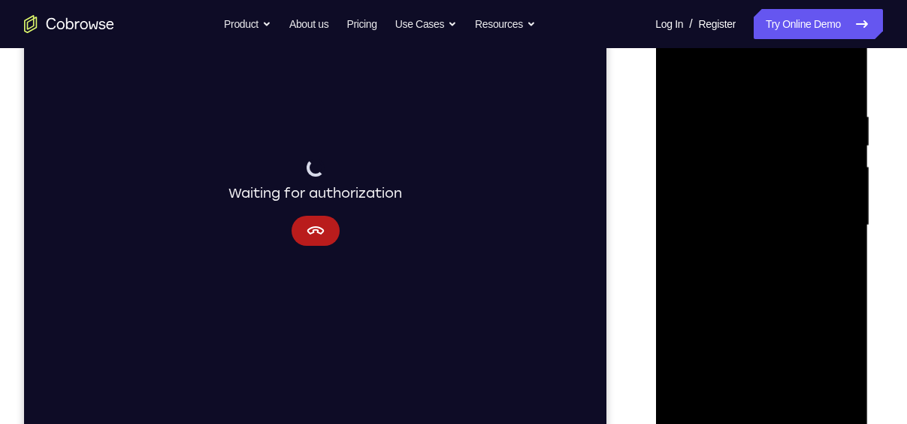
click at [757, 419] on div at bounding box center [761, 225] width 189 height 421
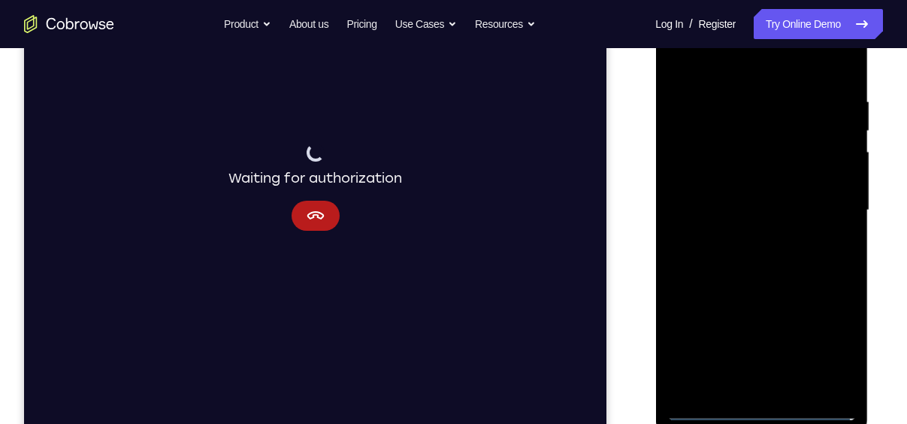
click at [764, 410] on div at bounding box center [761, 210] width 189 height 421
click at [829, 349] on div at bounding box center [761, 210] width 189 height 421
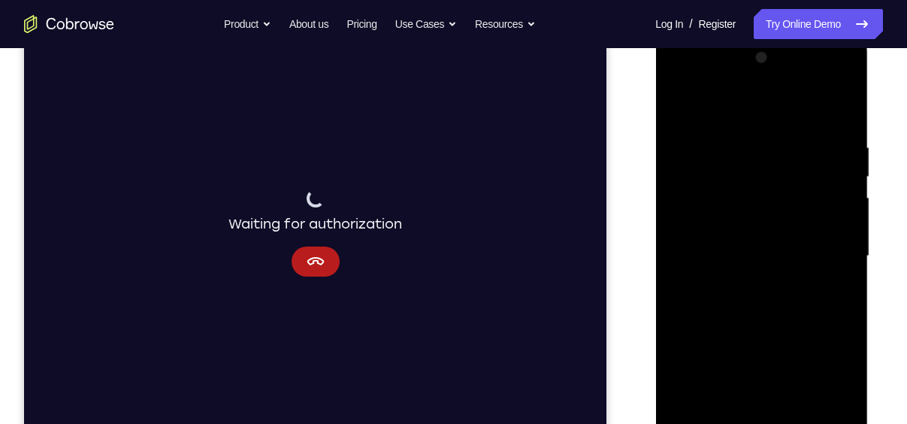
click at [766, 115] on div at bounding box center [761, 256] width 189 height 421
click at [827, 243] on div at bounding box center [761, 256] width 189 height 421
click at [743, 279] on div at bounding box center [761, 256] width 189 height 421
click at [749, 235] on div at bounding box center [761, 256] width 189 height 421
click at [749, 226] on div at bounding box center [761, 256] width 189 height 421
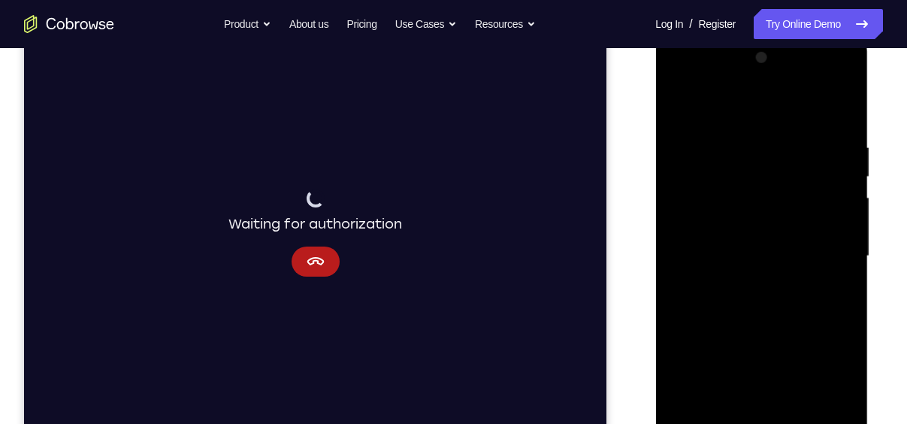
click at [764, 257] on div at bounding box center [761, 256] width 189 height 421
click at [770, 316] on div at bounding box center [761, 256] width 189 height 421
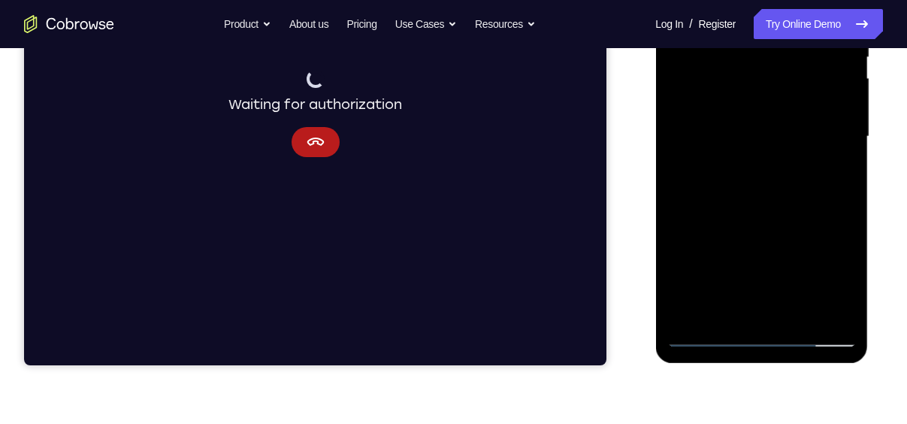
scroll to position [335, 0]
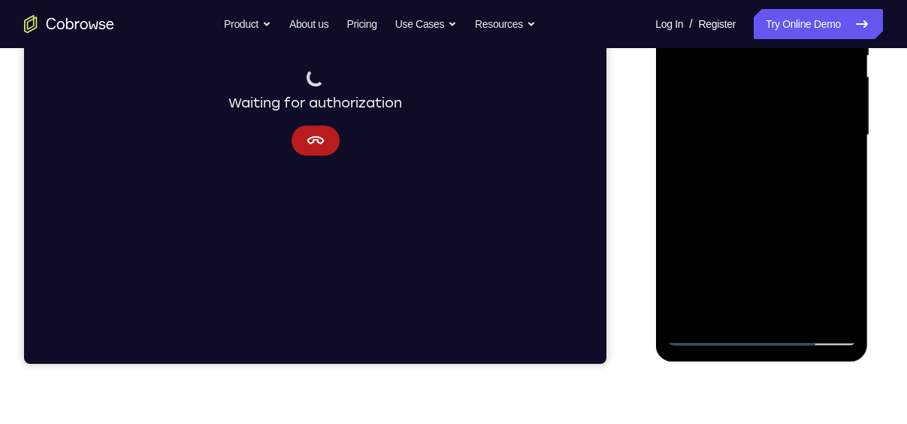
click at [795, 317] on div at bounding box center [761, 135] width 189 height 421
click at [776, 209] on div at bounding box center [761, 135] width 189 height 421
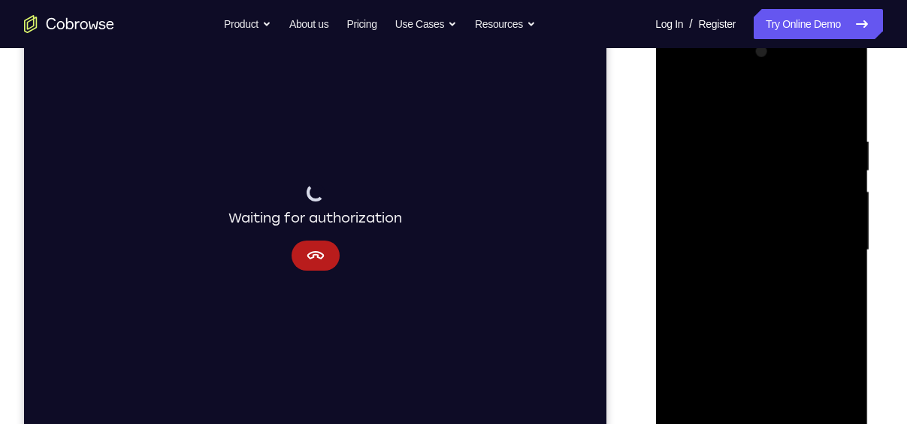
scroll to position [219, 0]
drag, startPoint x: 854, startPoint y: 265, endPoint x: 855, endPoint y: 302, distance: 36.8
click at [855, 302] on div at bounding box center [761, 251] width 189 height 421
drag, startPoint x: 770, startPoint y: 380, endPoint x: 791, endPoint y: 219, distance: 162.3
click at [791, 219] on div at bounding box center [761, 251] width 189 height 421
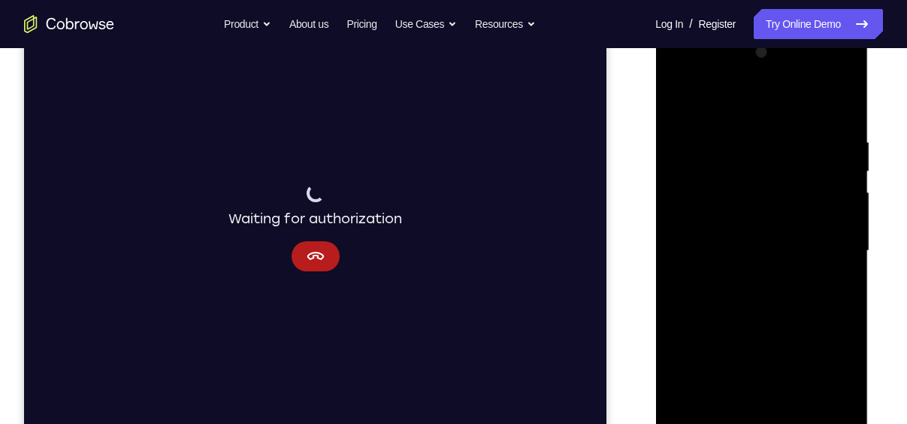
click at [767, 159] on div at bounding box center [761, 251] width 189 height 421
click at [732, 299] on div at bounding box center [761, 251] width 189 height 421
click at [722, 419] on div at bounding box center [761, 251] width 189 height 421
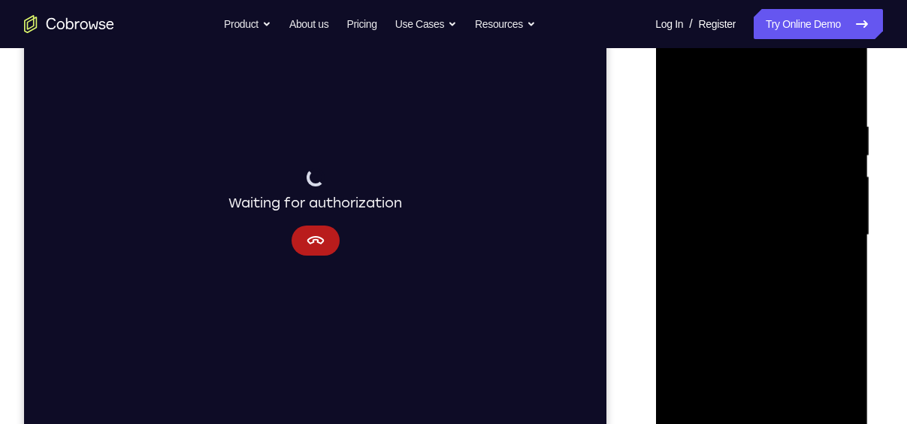
scroll to position [236, 0]
click at [742, 274] on div at bounding box center [761, 234] width 189 height 421
click at [848, 379] on div at bounding box center [761, 234] width 189 height 421
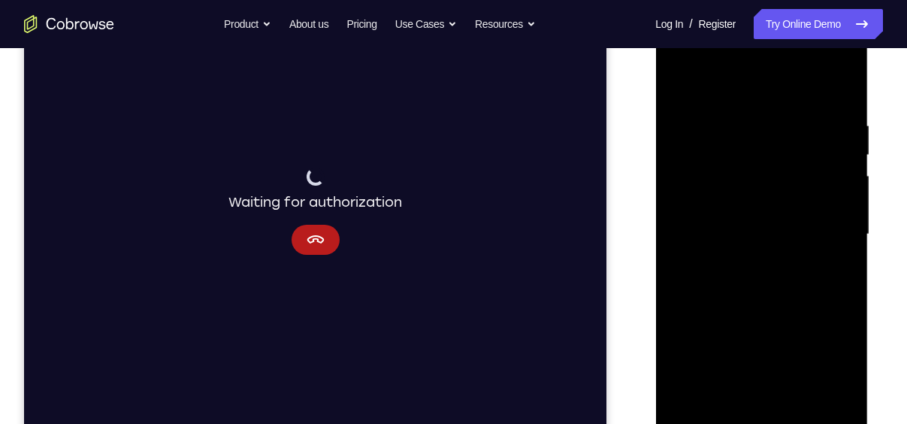
click at [848, 379] on div at bounding box center [761, 234] width 189 height 421
click at [810, 353] on div at bounding box center [761, 234] width 189 height 421
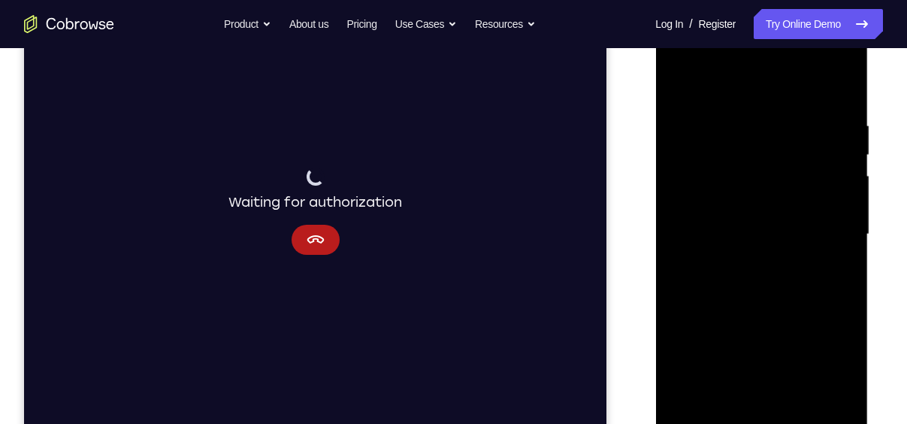
click at [691, 355] on div at bounding box center [761, 234] width 189 height 421
click at [832, 352] on div at bounding box center [761, 234] width 189 height 421
click at [712, 329] on div at bounding box center [761, 234] width 189 height 421
click at [821, 379] on div at bounding box center [761, 234] width 189 height 421
click at [798, 379] on div at bounding box center [761, 234] width 189 height 421
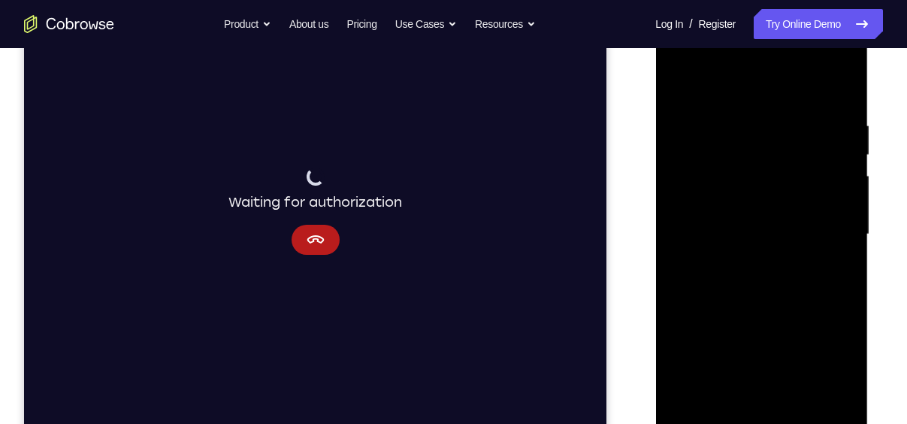
click at [805, 322] on div at bounding box center [761, 234] width 189 height 421
click at [764, 413] on div at bounding box center [761, 234] width 189 height 421
click at [685, 346] on div at bounding box center [761, 234] width 189 height 421
click at [839, 351] on div at bounding box center [761, 234] width 189 height 421
click at [718, 331] on div at bounding box center [761, 234] width 189 height 421
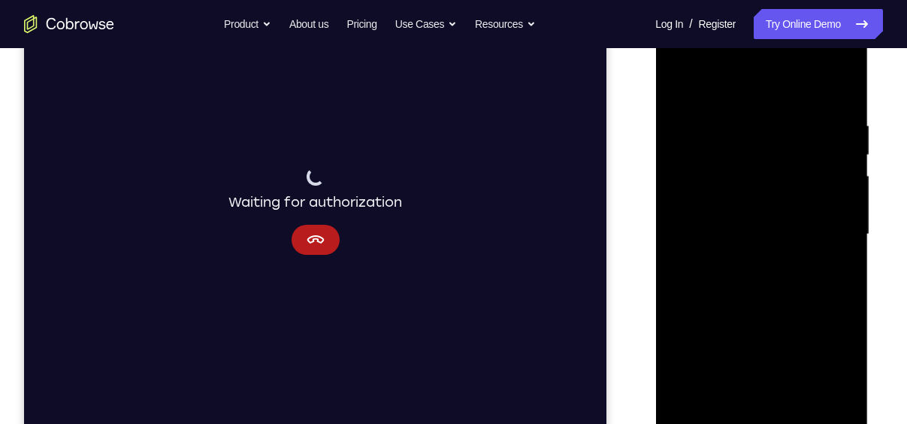
click at [756, 401] on div at bounding box center [761, 234] width 189 height 421
click at [761, 346] on div at bounding box center [761, 234] width 189 height 421
click at [712, 323] on div at bounding box center [761, 234] width 189 height 421
click at [820, 377] on div at bounding box center [761, 234] width 189 height 421
click at [687, 352] on div at bounding box center [761, 234] width 189 height 421
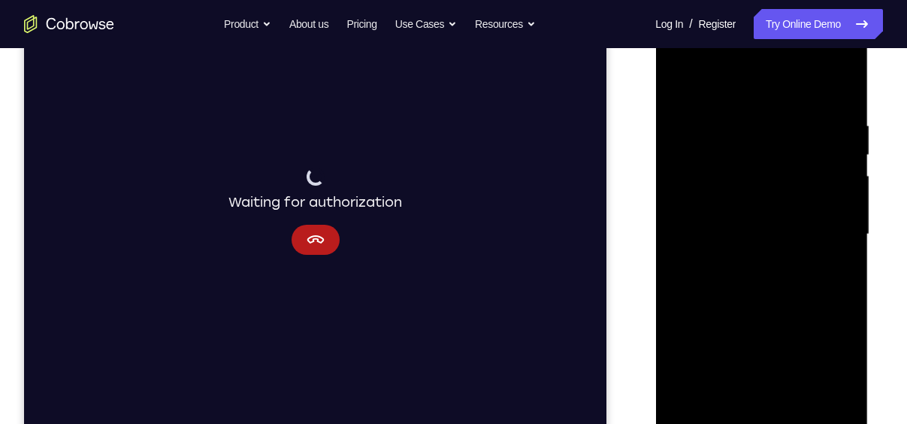
click at [802, 322] on div at bounding box center [761, 234] width 189 height 421
click at [836, 352] on div at bounding box center [761, 234] width 189 height 421
click at [823, 271] on div at bounding box center [761, 234] width 189 height 421
click at [835, 271] on div at bounding box center [761, 234] width 189 height 421
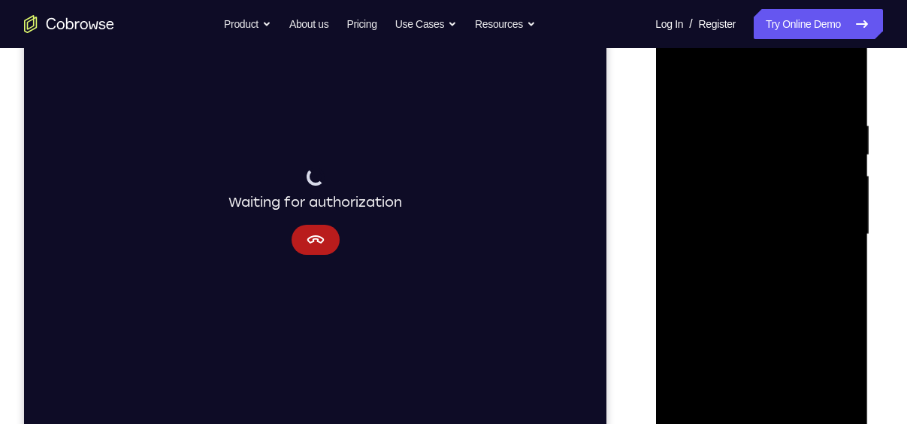
click at [679, 86] on div at bounding box center [761, 234] width 189 height 421
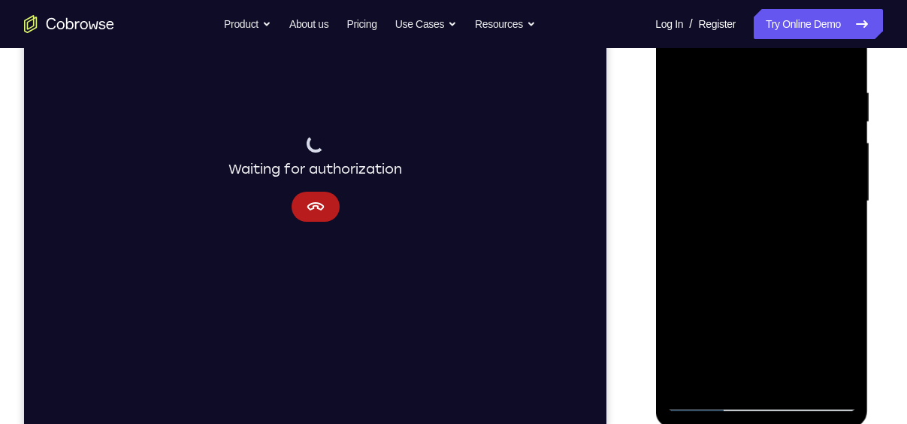
drag, startPoint x: 854, startPoint y: 265, endPoint x: 844, endPoint y: 350, distance: 86.3
click at [844, 350] on div at bounding box center [761, 201] width 189 height 421
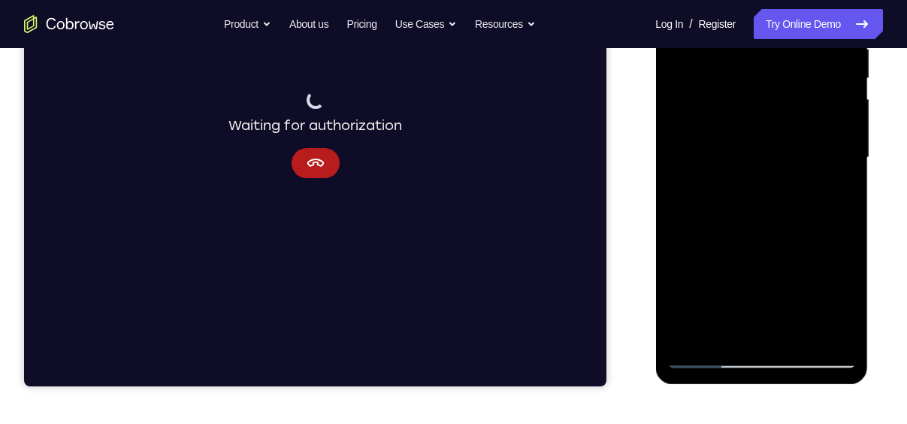
scroll to position [315, 0]
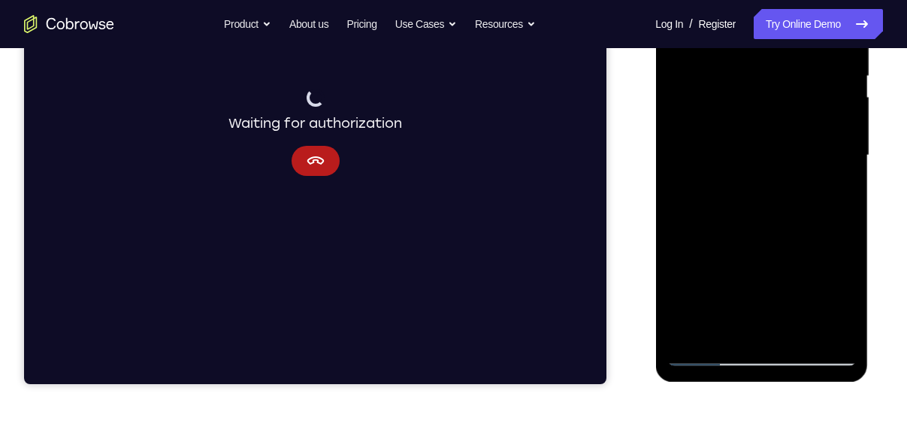
drag, startPoint x: 853, startPoint y: 213, endPoint x: 848, endPoint y: 313, distance: 100.8
click at [848, 313] on div at bounding box center [761, 155] width 189 height 421
drag, startPoint x: 856, startPoint y: 211, endPoint x: 848, endPoint y: 310, distance: 98.7
click at [848, 310] on div at bounding box center [761, 155] width 189 height 421
drag, startPoint x: 853, startPoint y: 219, endPoint x: 841, endPoint y: 310, distance: 91.7
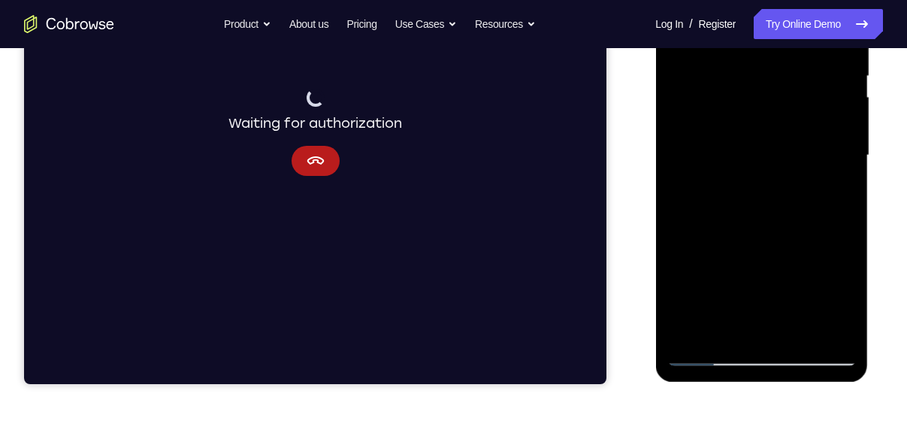
click at [841, 310] on div at bounding box center [761, 155] width 189 height 421
drag, startPoint x: 787, startPoint y: 287, endPoint x: 775, endPoint y: 129, distance: 159.0
click at [775, 129] on div at bounding box center [761, 155] width 189 height 421
drag, startPoint x: 762, startPoint y: 304, endPoint x: 756, endPoint y: 195, distance: 109.1
click at [756, 195] on div at bounding box center [761, 155] width 189 height 421
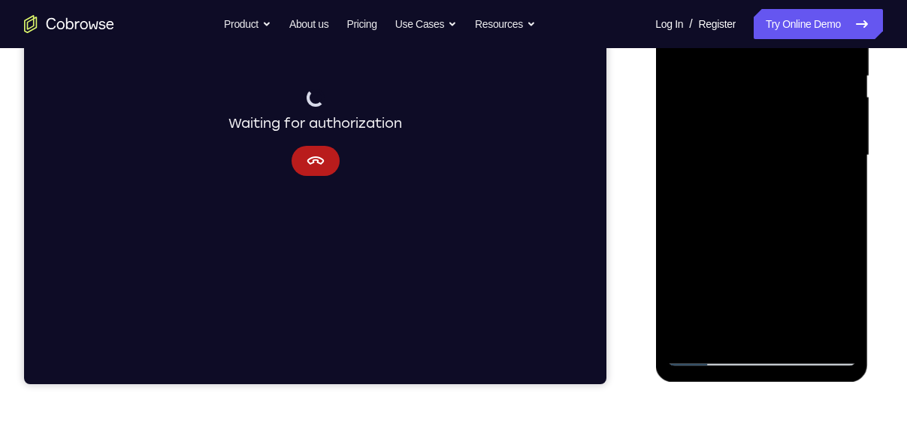
click at [723, 285] on div at bounding box center [761, 155] width 189 height 421
click at [729, 325] on div at bounding box center [761, 155] width 189 height 421
click at [839, 297] on div at bounding box center [761, 155] width 189 height 421
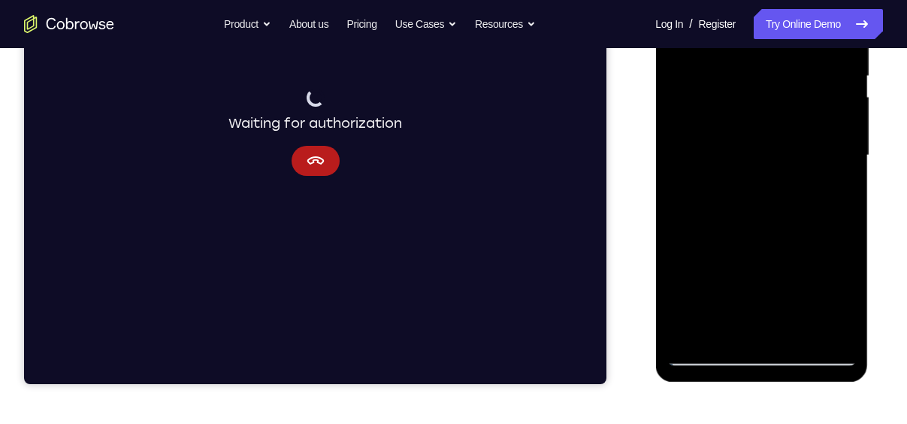
click at [835, 195] on div at bounding box center [761, 155] width 189 height 421
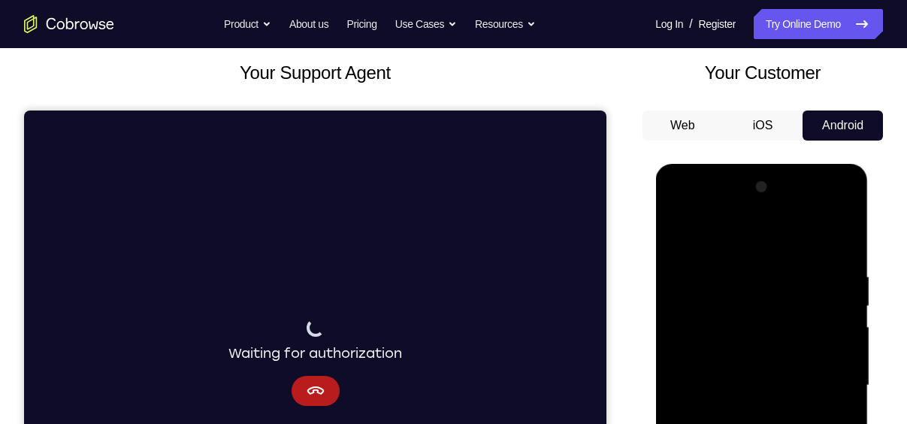
scroll to position [82, 0]
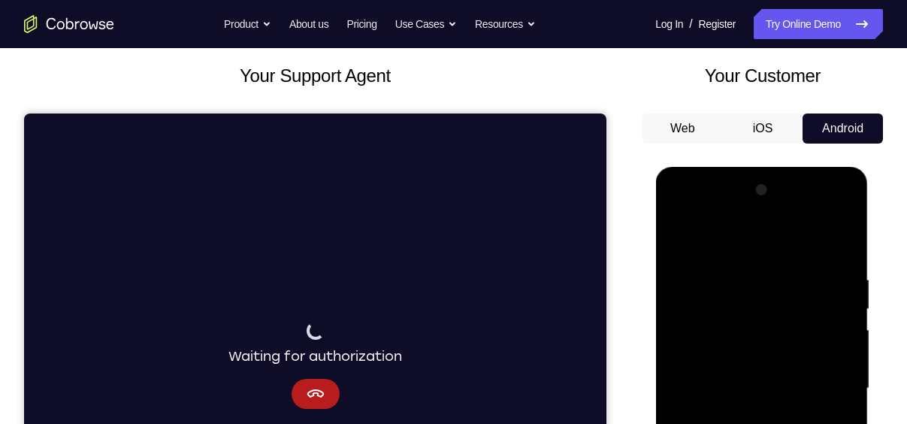
click at [669, 239] on div at bounding box center [761, 388] width 189 height 421
